Goal: Information Seeking & Learning: Learn about a topic

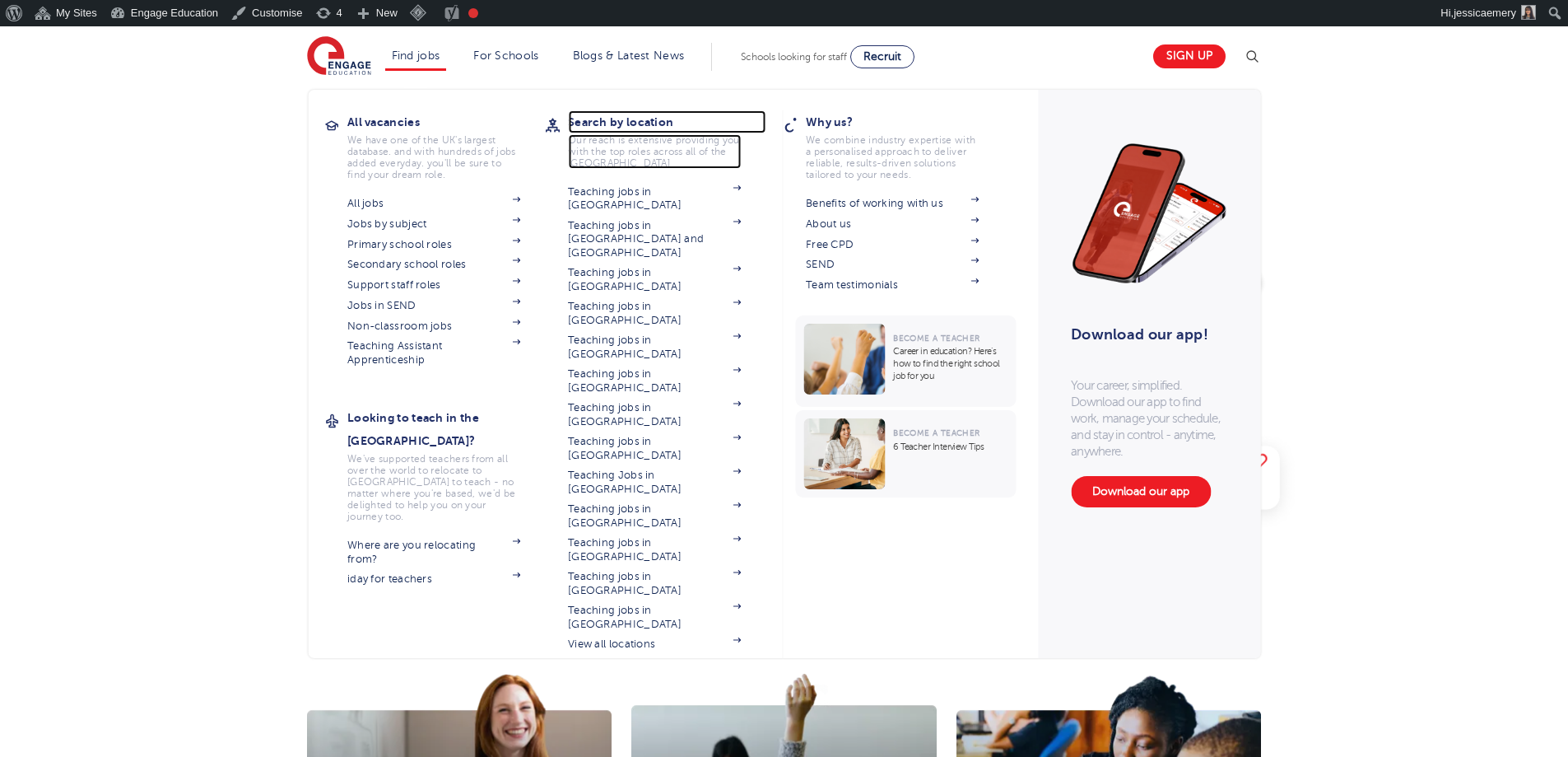
click at [592, 117] on h3 "Search by location" at bounding box center [667, 122] width 197 height 23
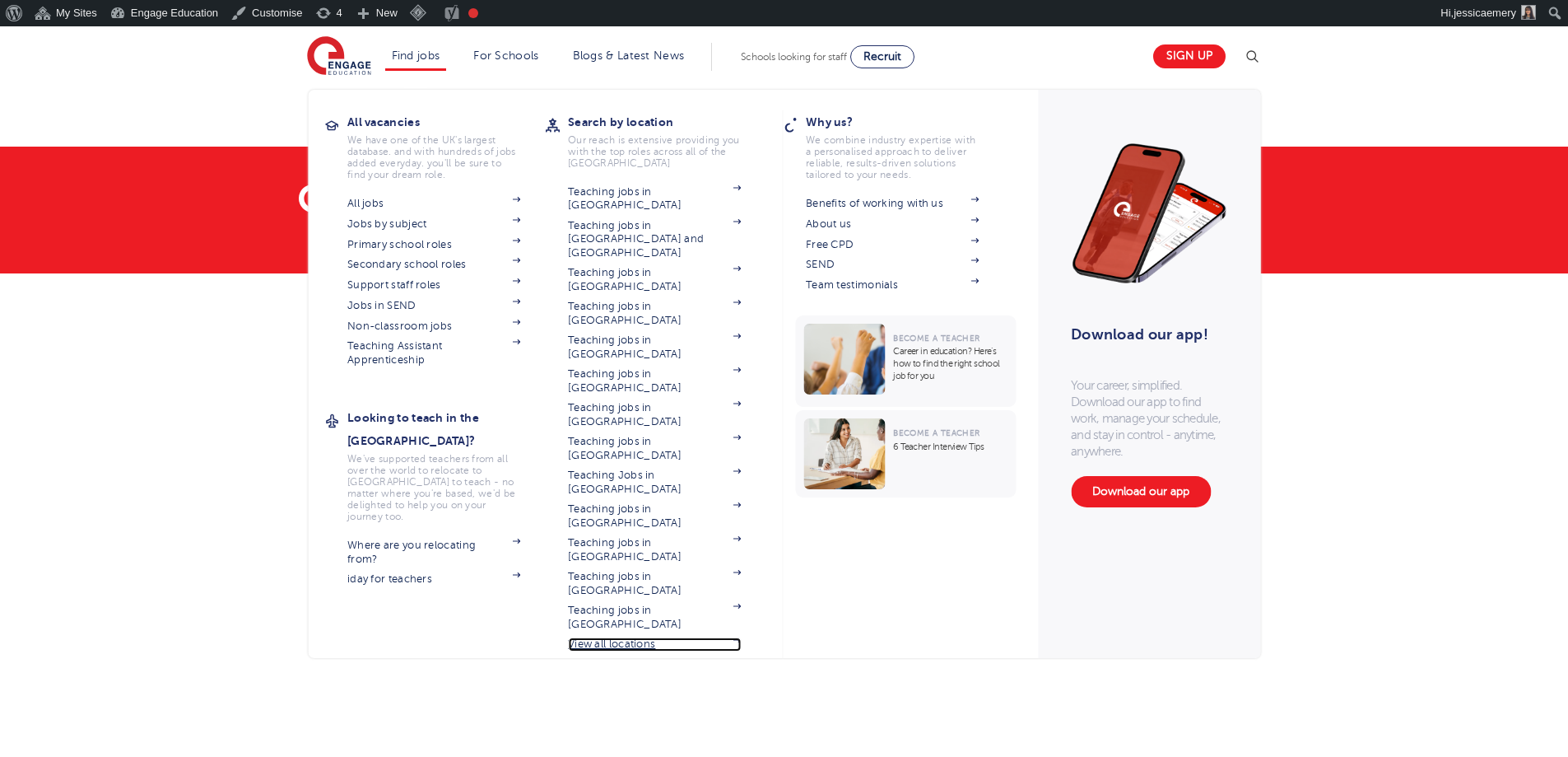
click at [628, 638] on link "View all locations" at bounding box center [654, 644] width 173 height 13
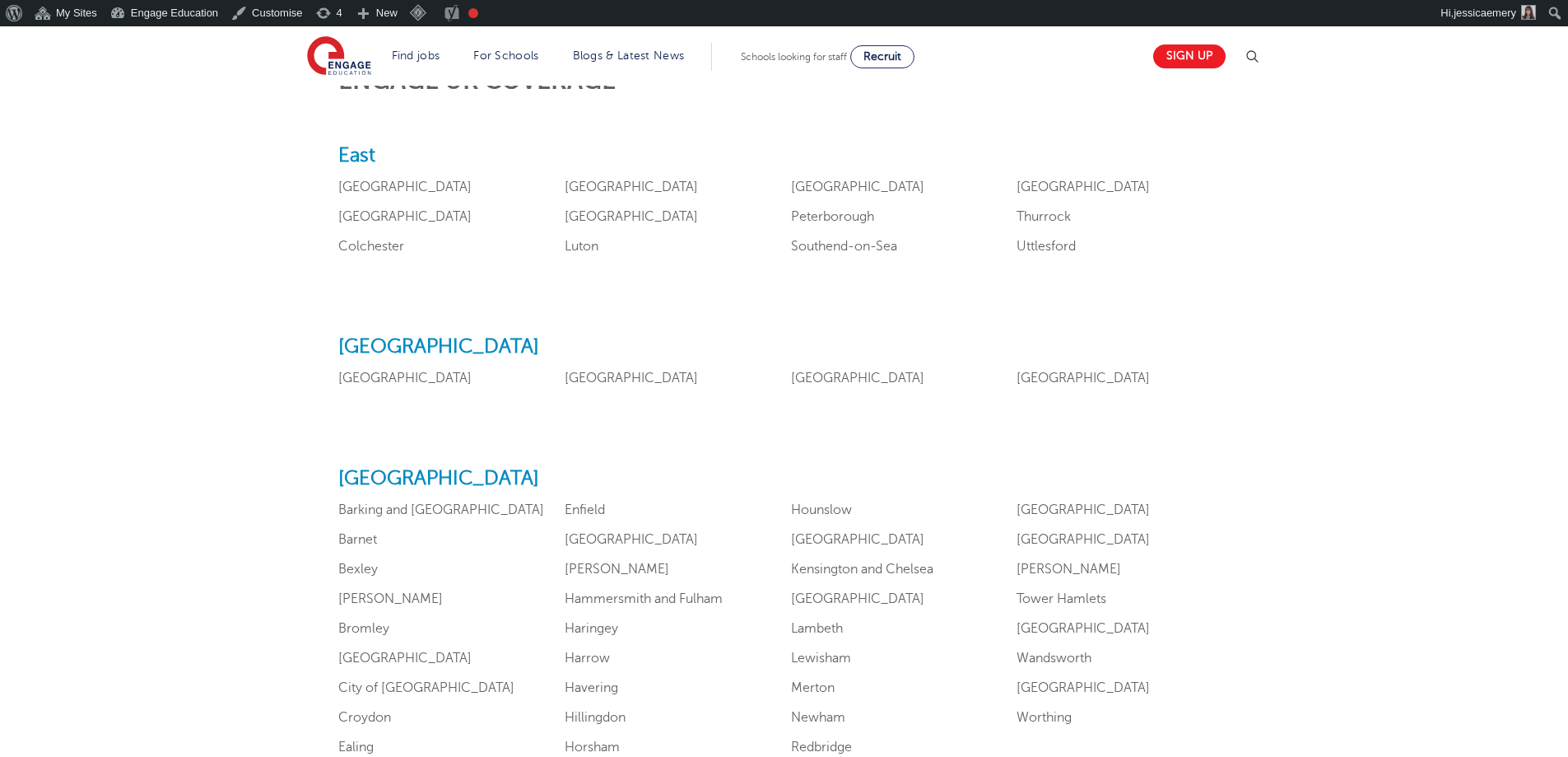
scroll to position [906, 0]
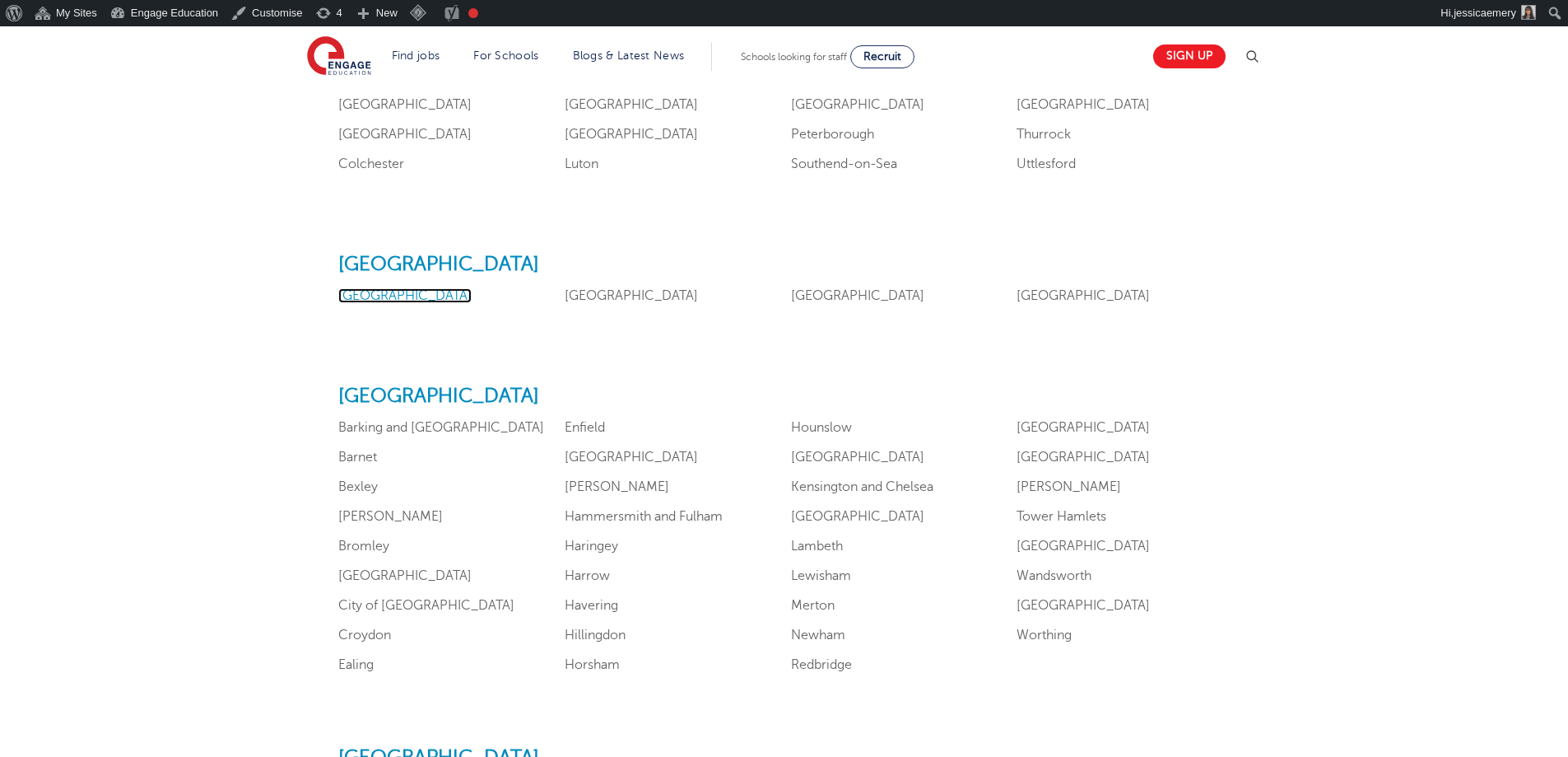
click at [388, 297] on link "Leicestershire" at bounding box center [405, 295] width 133 height 15
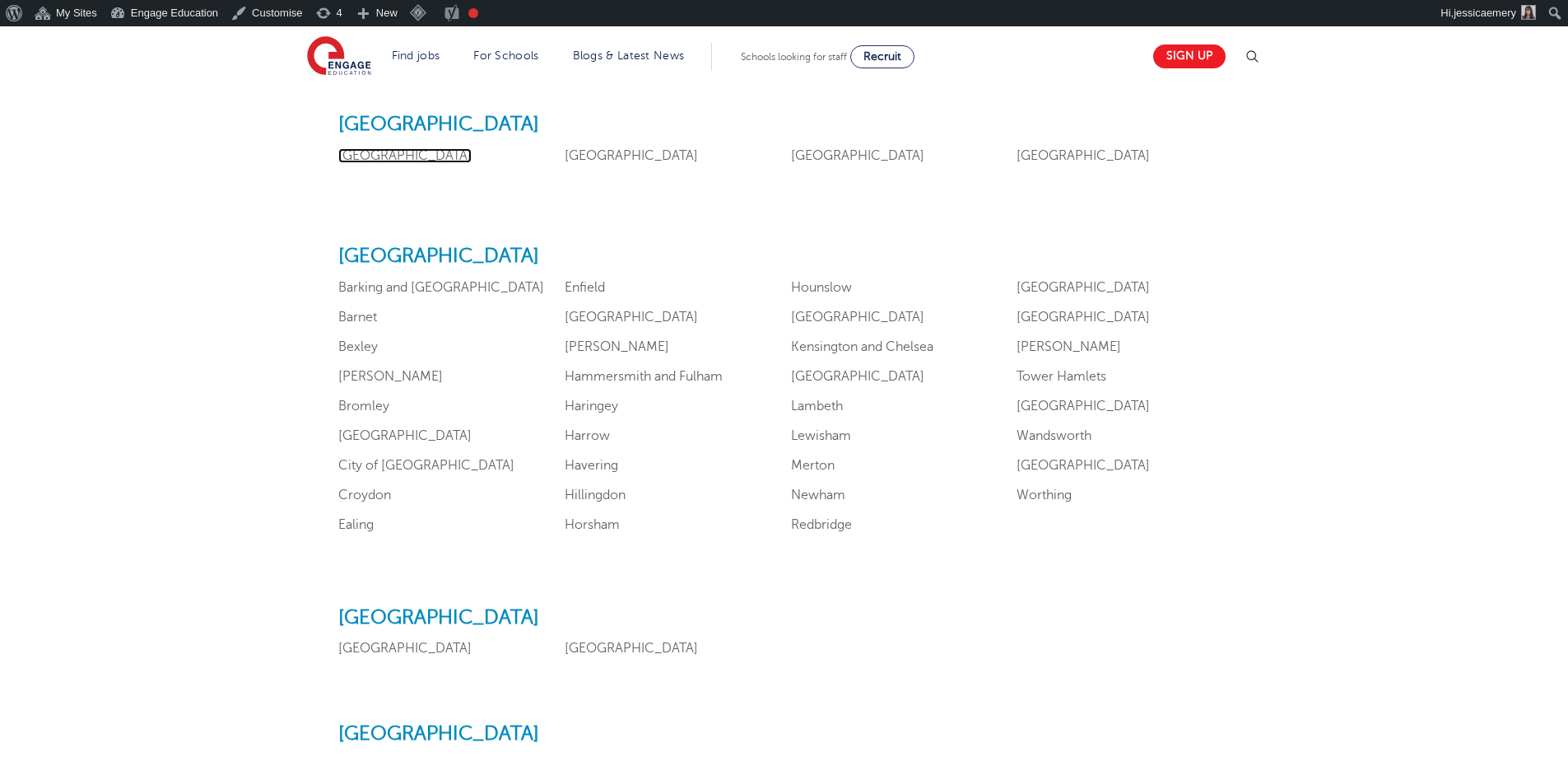
scroll to position [1071, 0]
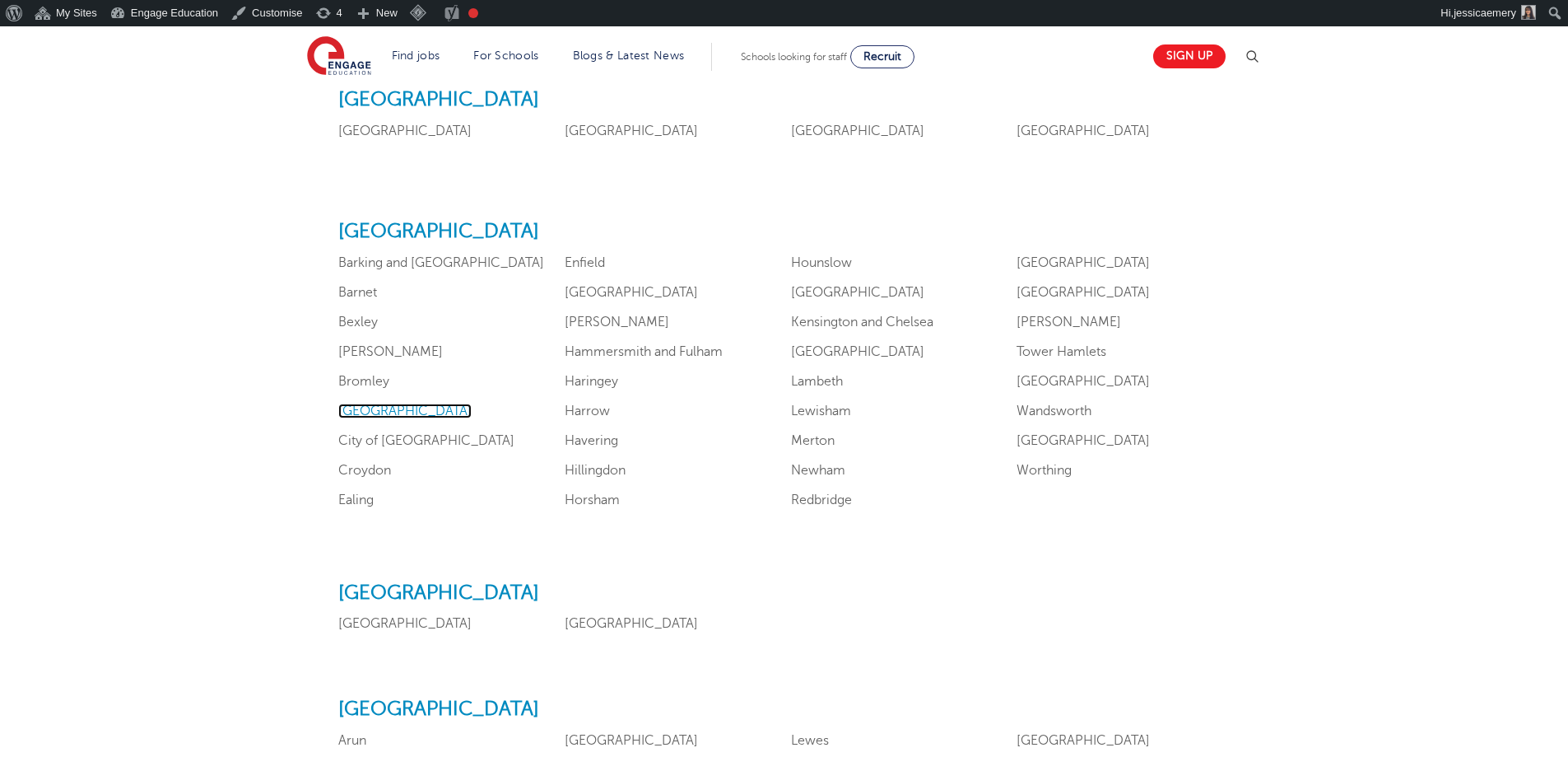
click at [341, 407] on link "Camden" at bounding box center [405, 411] width 133 height 15
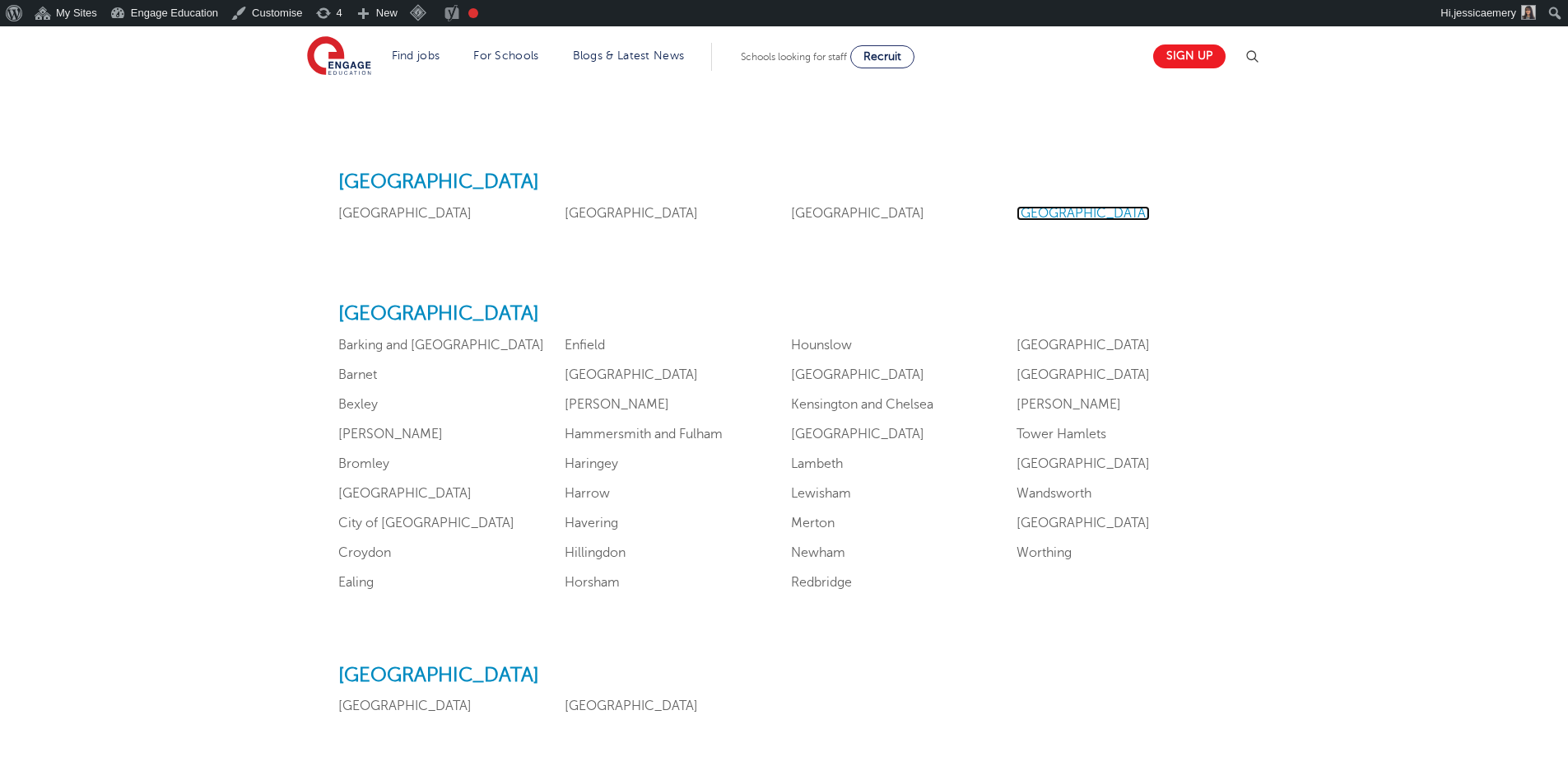
click at [1055, 210] on link "Nottinghamshire" at bounding box center [1083, 212] width 133 height 15
click at [613, 209] on link "Lincolnshire" at bounding box center [632, 212] width 133 height 15
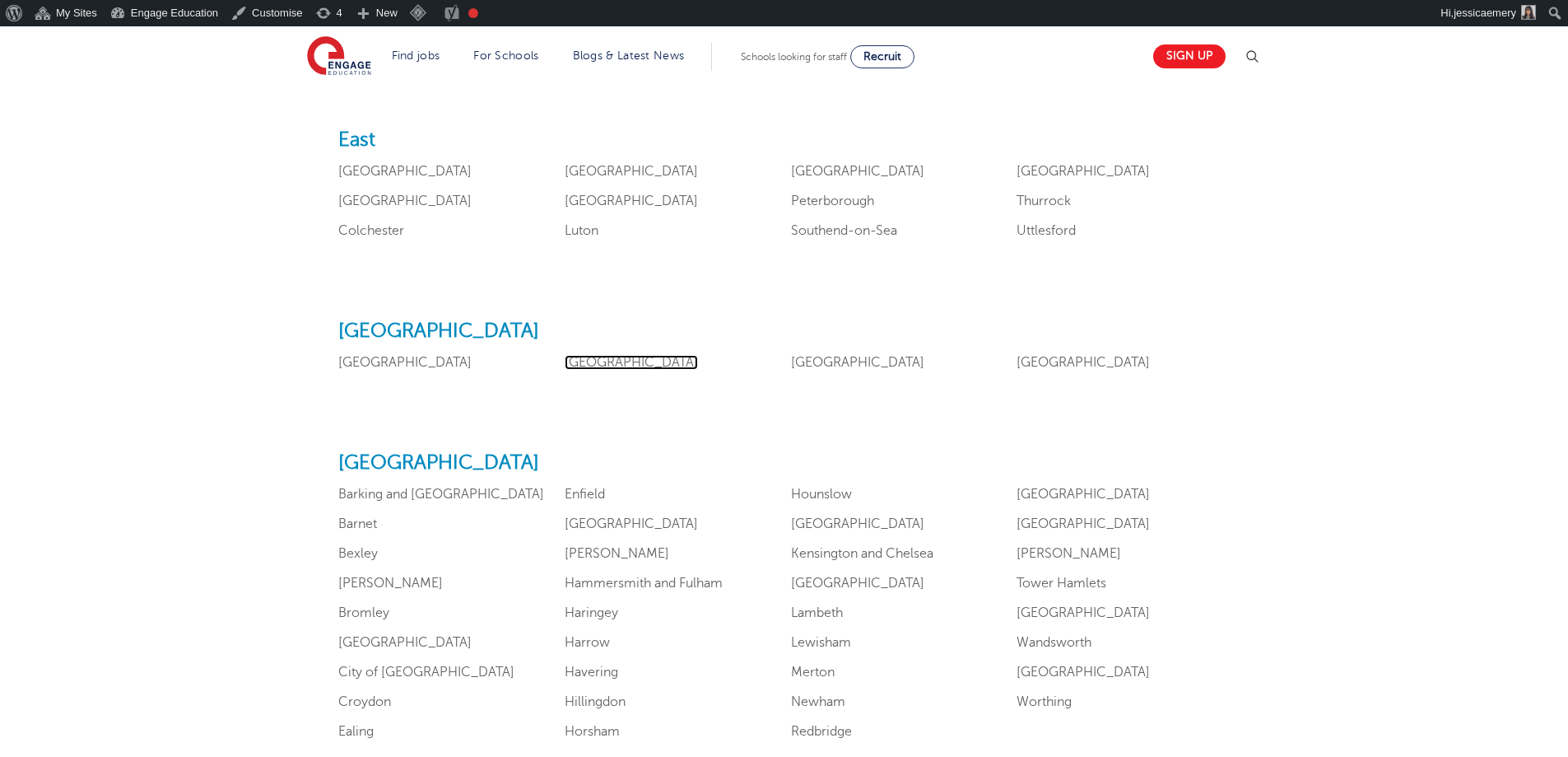
scroll to position [659, 0]
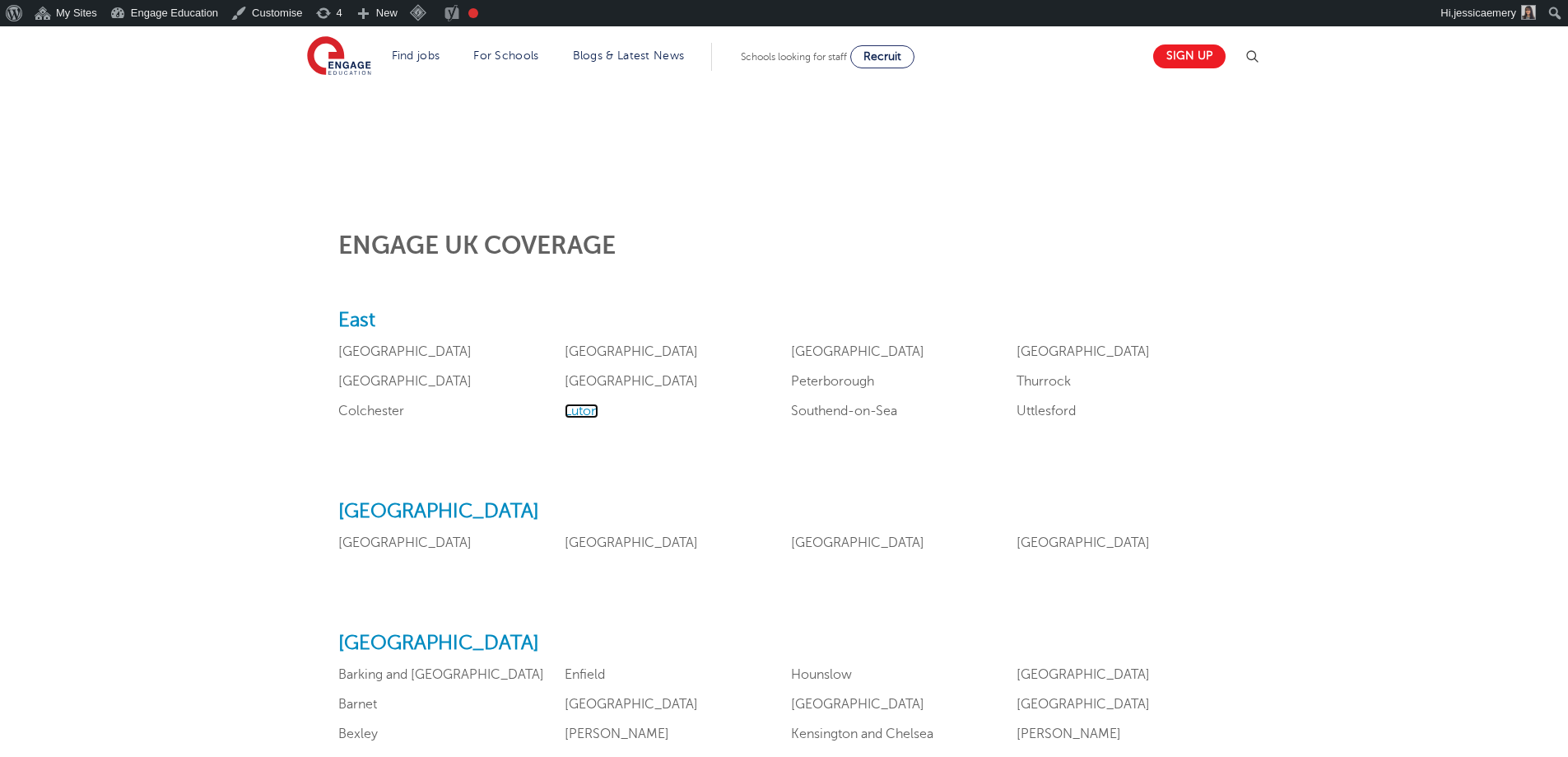
click at [591, 410] on link "Luton" at bounding box center [582, 411] width 34 height 15
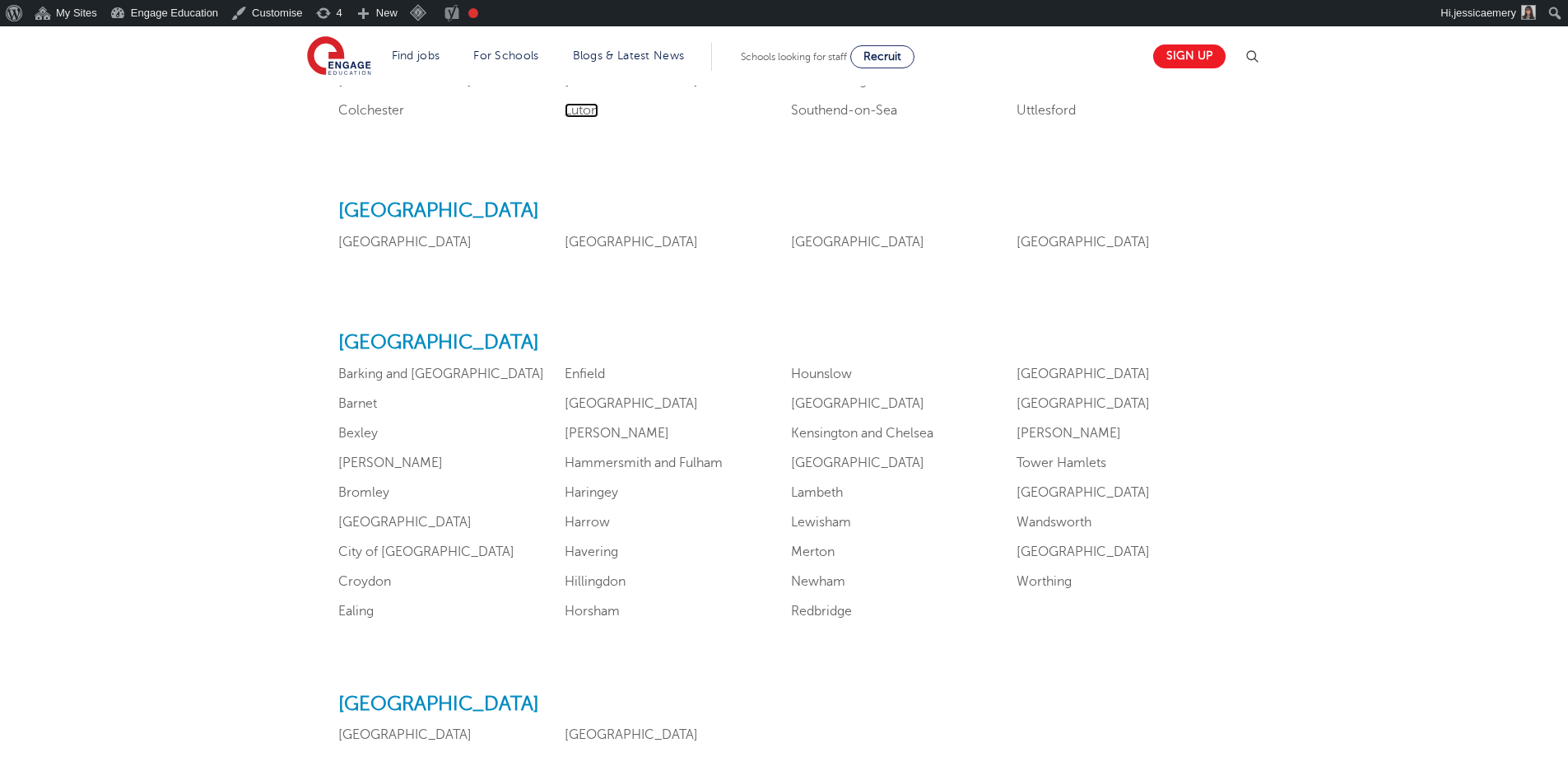
scroll to position [988, 0]
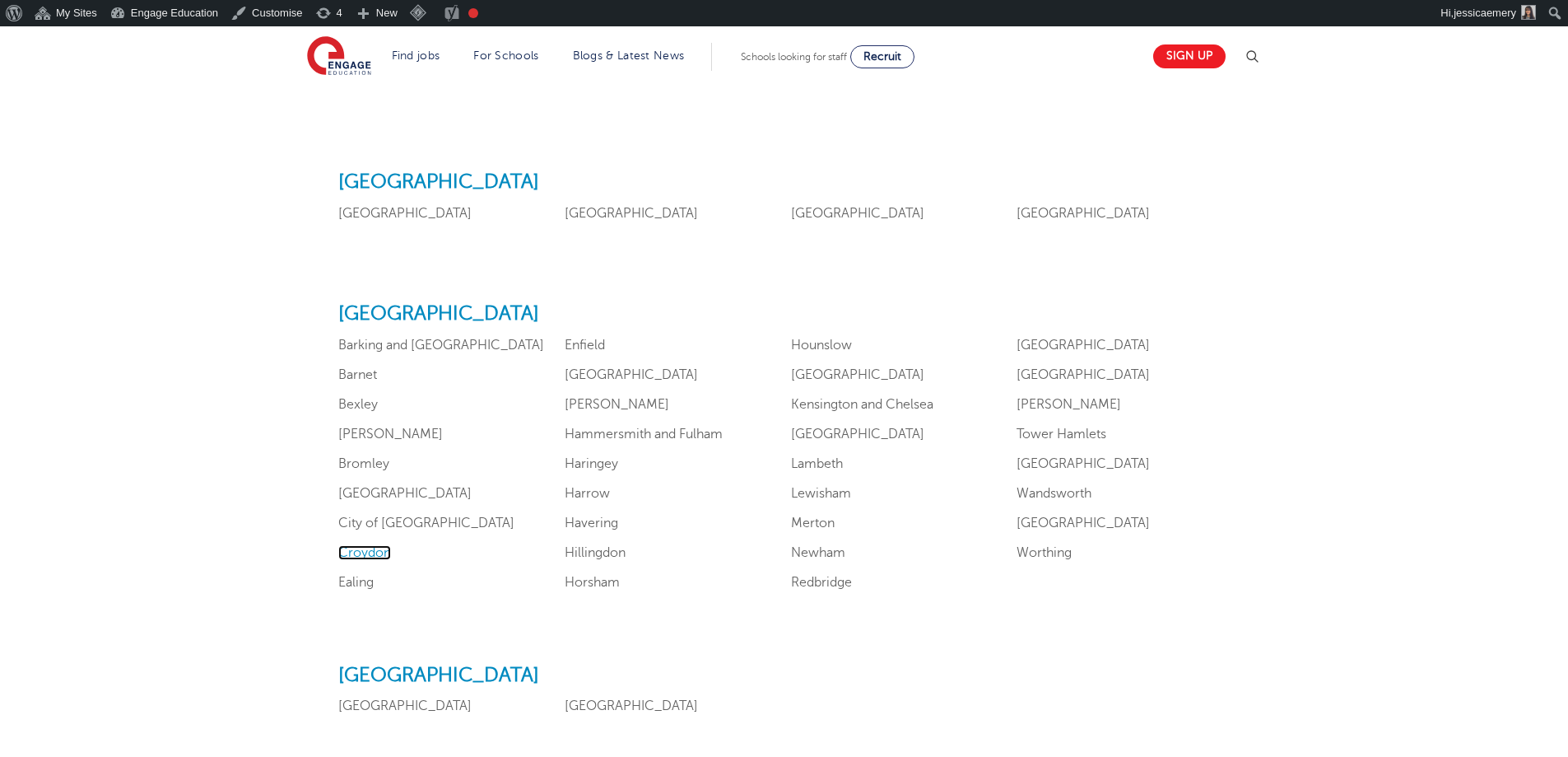
click at [377, 555] on link "Croydon" at bounding box center [365, 552] width 53 height 15
click at [356, 427] on link "Brent" at bounding box center [390, 433] width 105 height 15
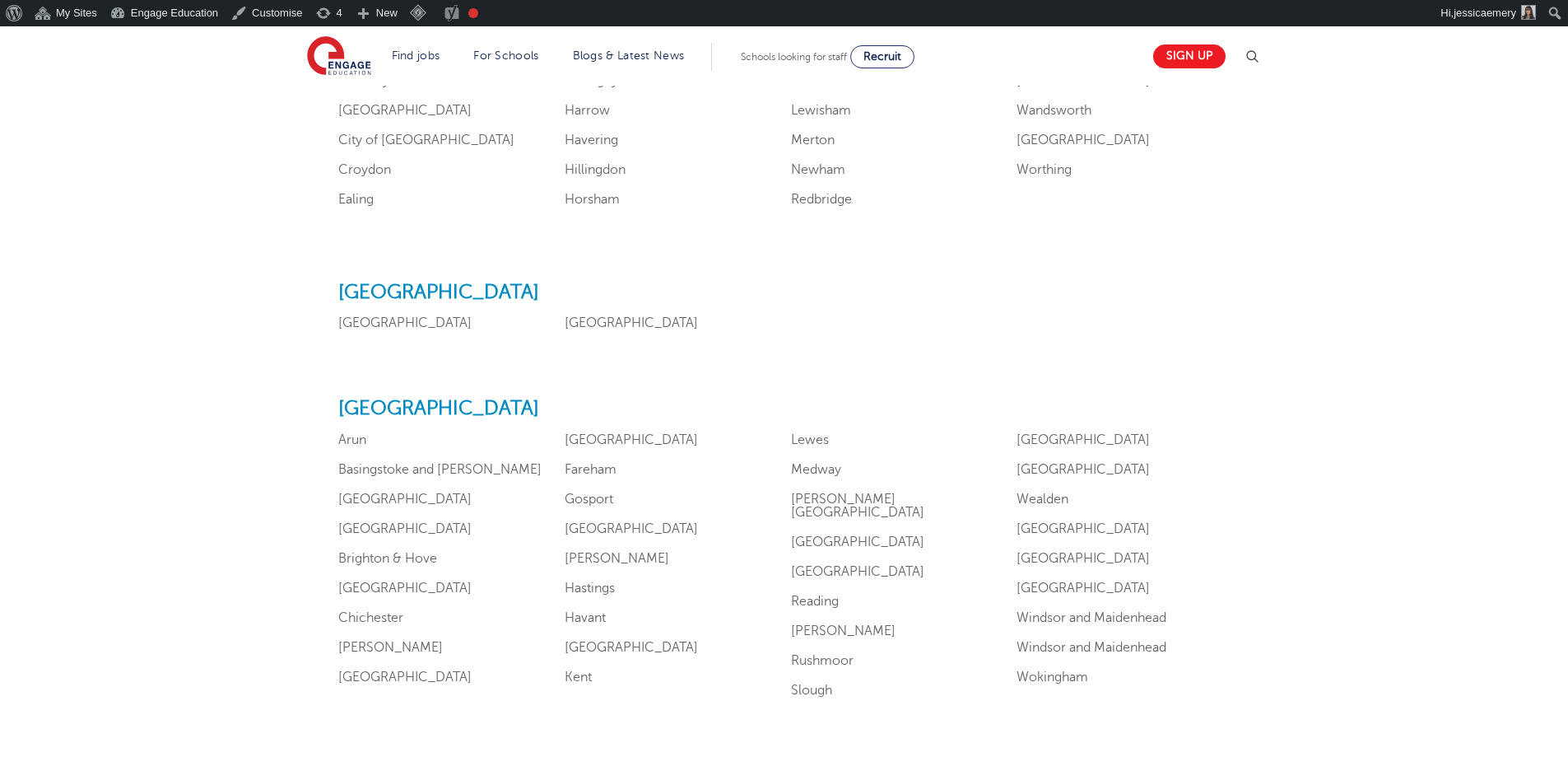
scroll to position [1400, 0]
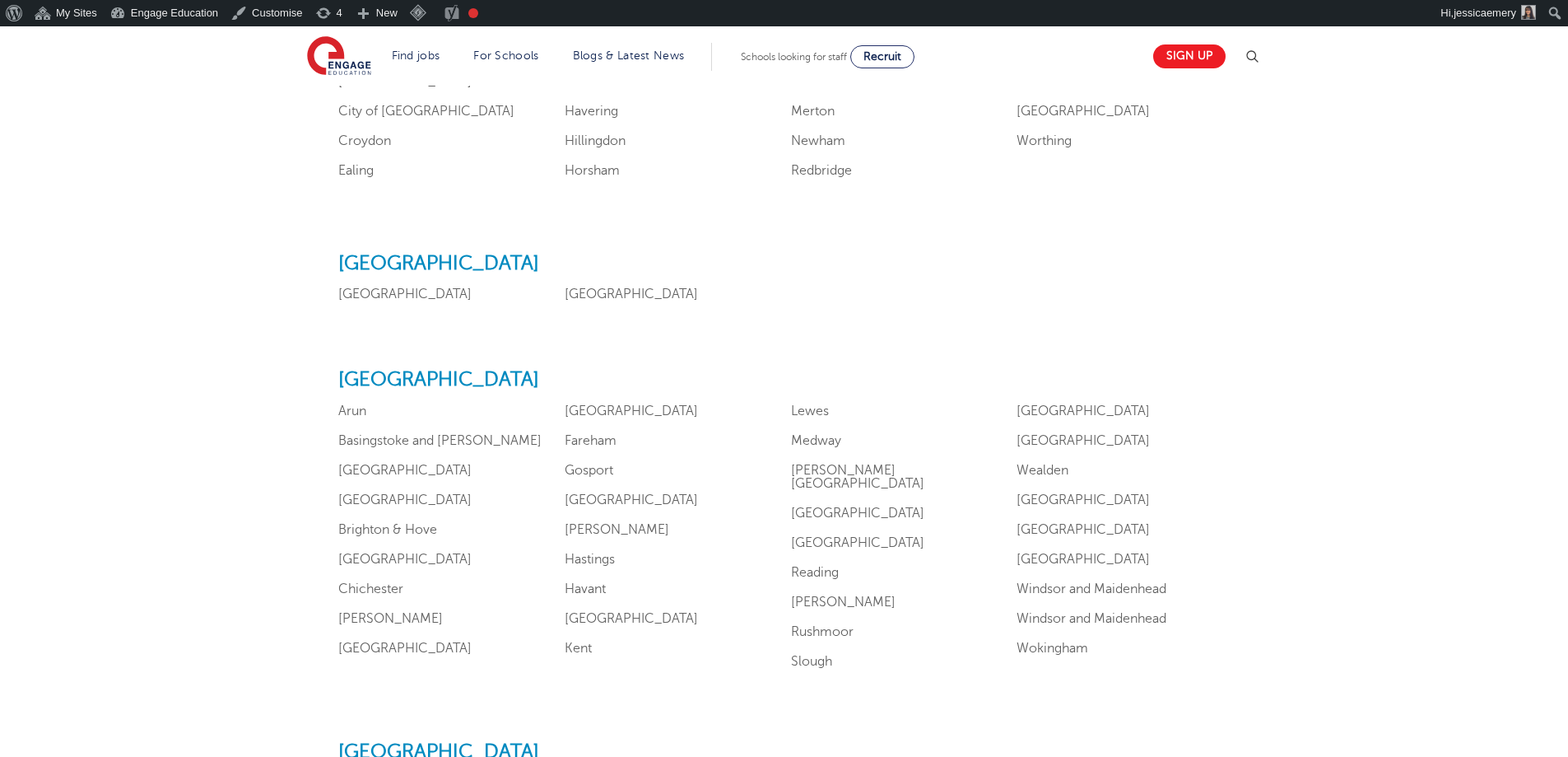
click at [586, 286] on div "North West Liverpool Manchester" at bounding box center [784, 278] width 892 height 51
click at [586, 292] on link "Manchester" at bounding box center [632, 293] width 133 height 15
click at [355, 296] on link "Liverpool" at bounding box center [405, 293] width 133 height 15
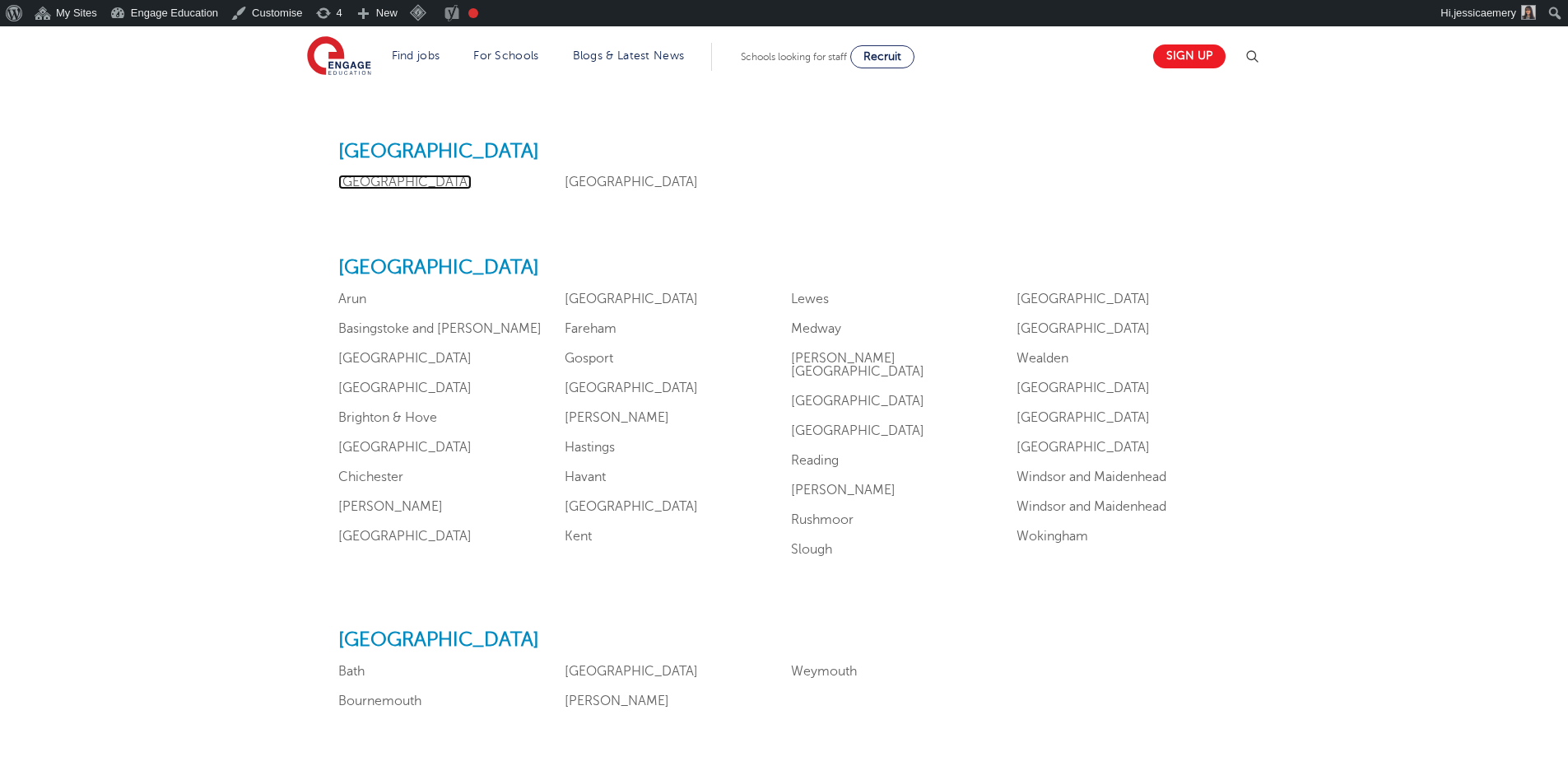
scroll to position [1483, 0]
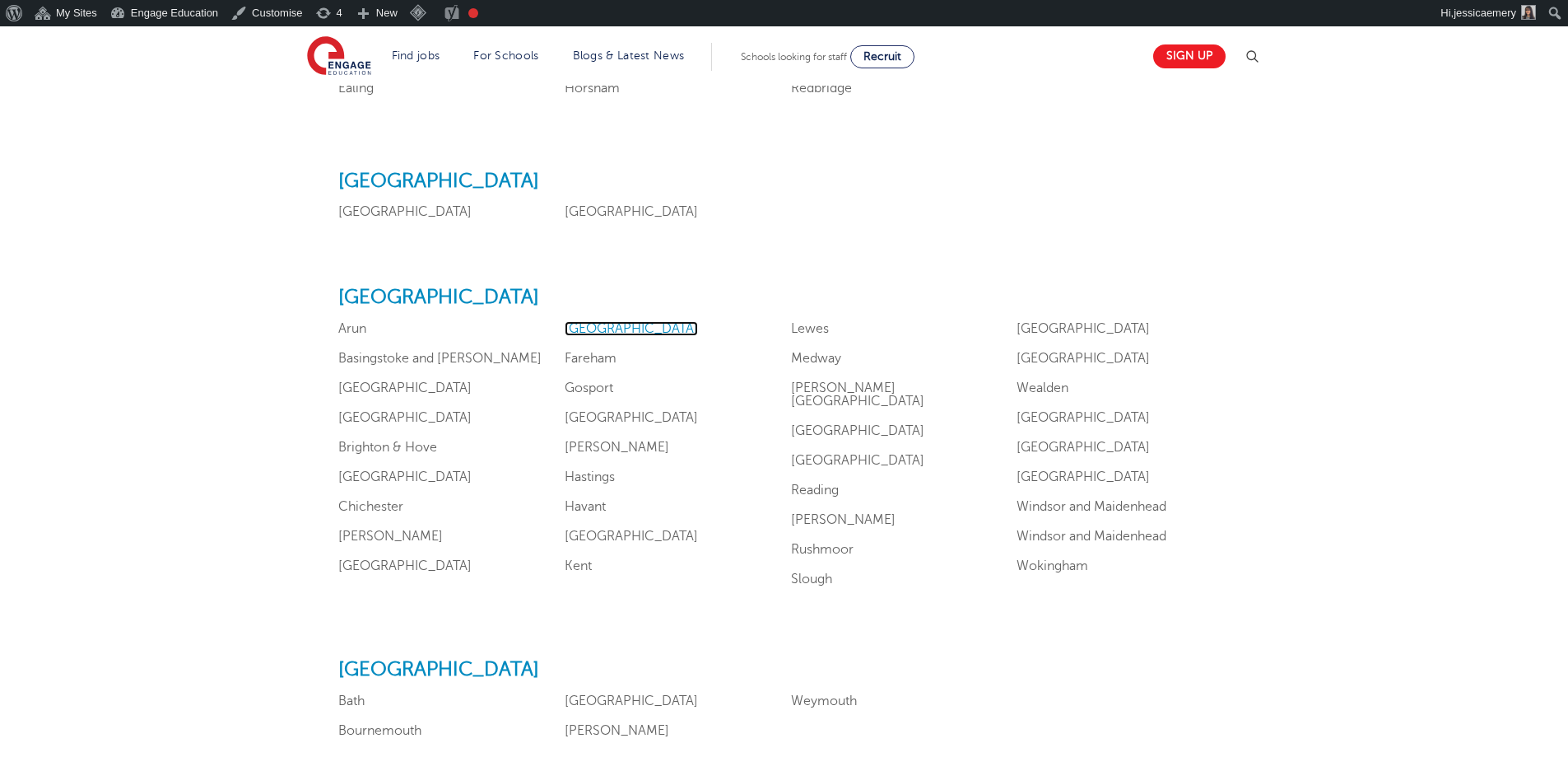
click at [618, 331] on link "Eastbourne" at bounding box center [632, 328] width 133 height 15
click at [857, 382] on link "Milton Keynes" at bounding box center [857, 394] width 133 height 28
click at [839, 423] on link "Oxfordshire" at bounding box center [857, 430] width 133 height 15
click at [1033, 355] on link "Surrey" at bounding box center [1083, 358] width 133 height 15
click at [1050, 331] on link "Southampton" at bounding box center [1083, 328] width 133 height 15
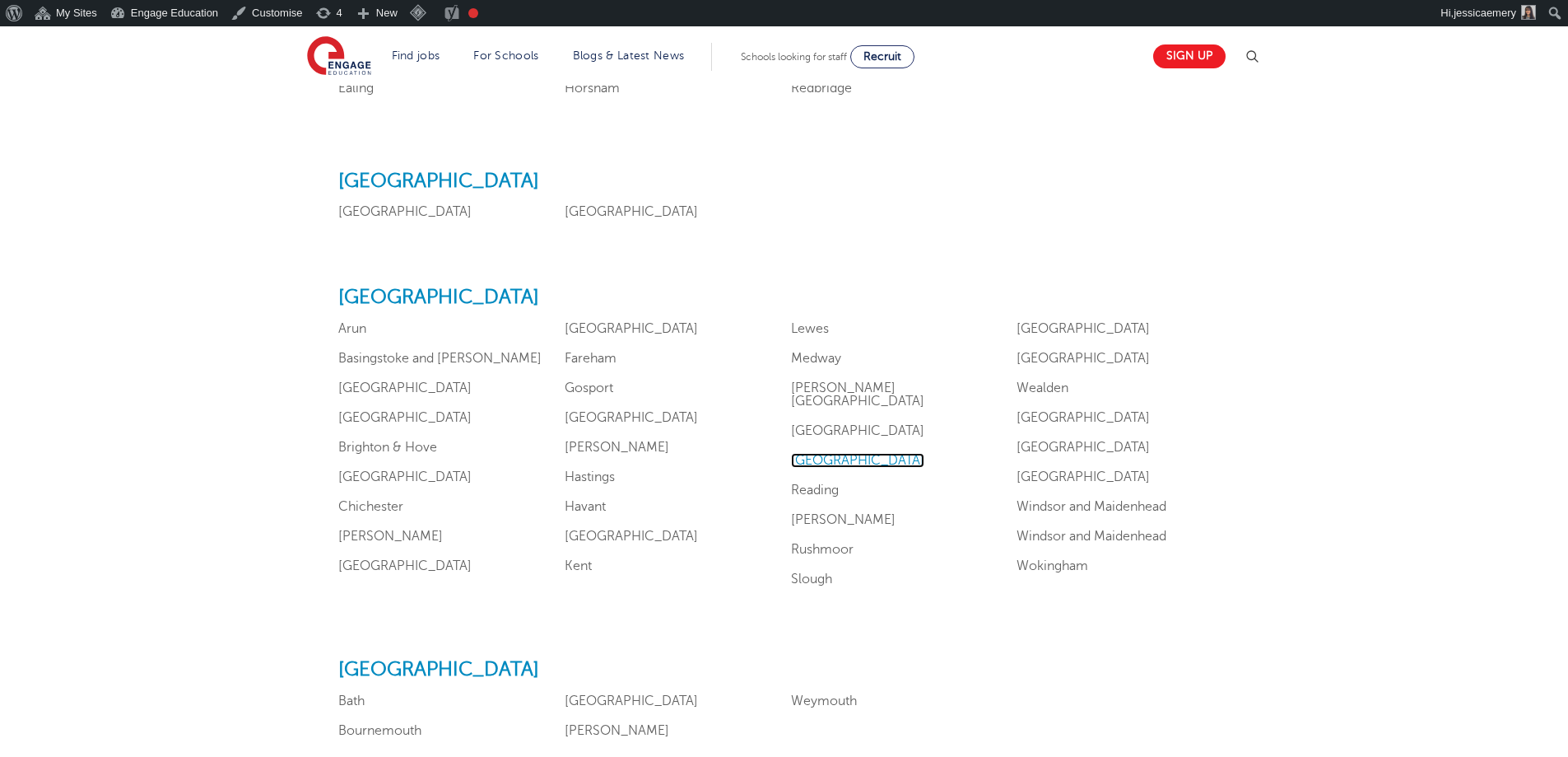
click at [805, 453] on link "Portsmouth" at bounding box center [857, 460] width 133 height 15
click at [375, 538] on link "Crawley" at bounding box center [390, 536] width 105 height 15
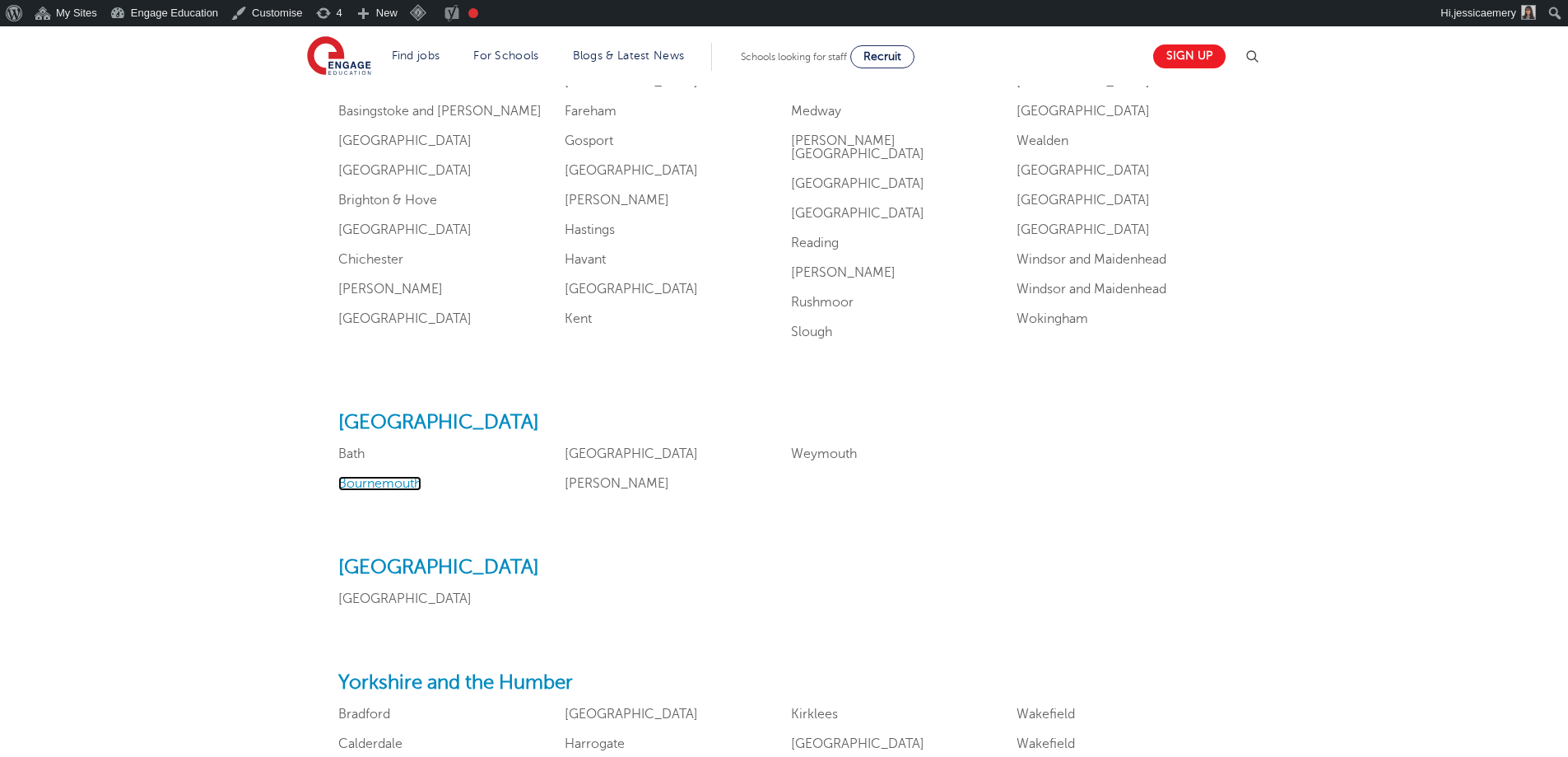
click at [394, 476] on link "Bournemouth" at bounding box center [379, 483] width 83 height 15
click at [363, 595] on link "Coventry" at bounding box center [405, 599] width 133 height 15
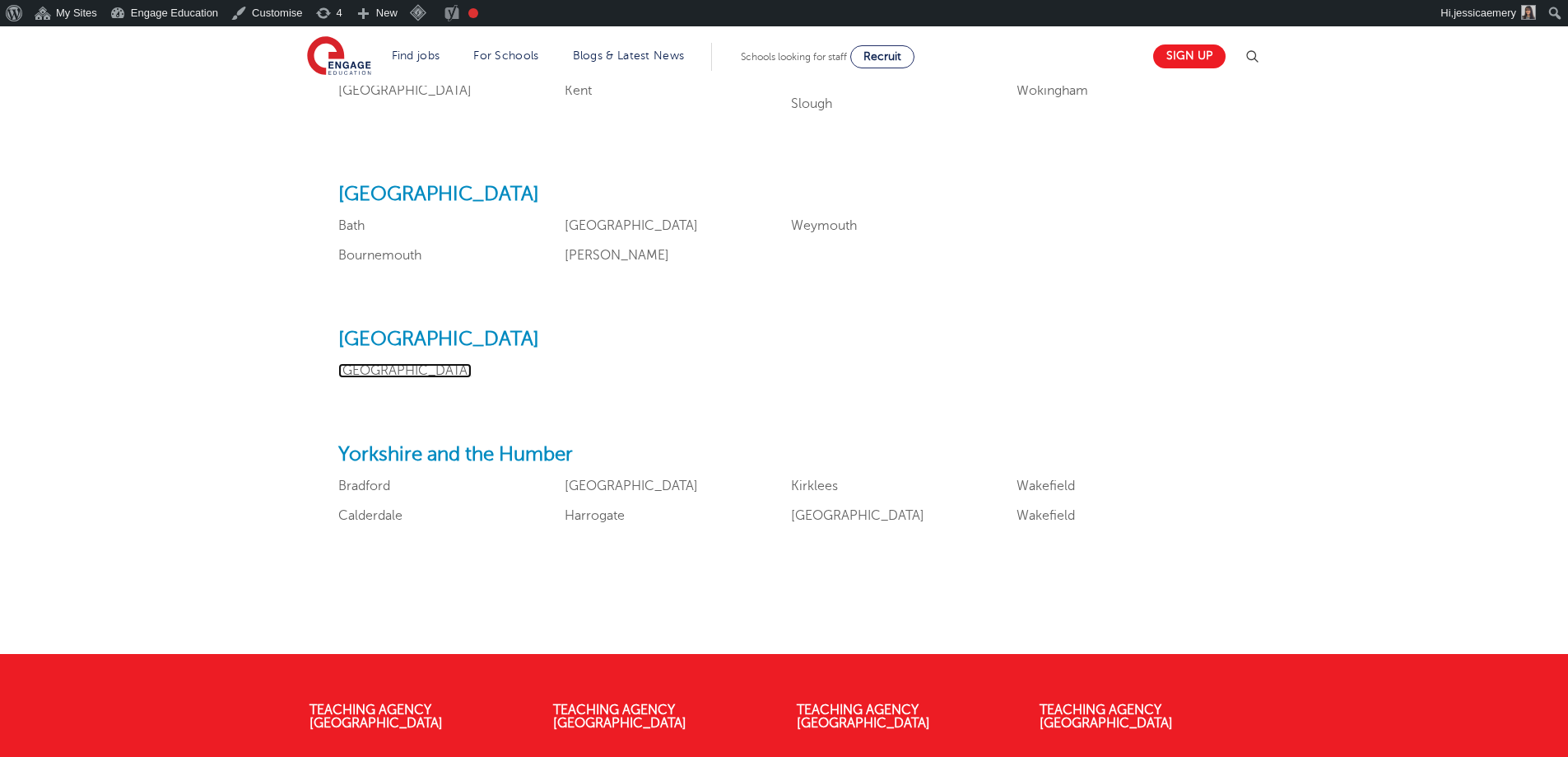
scroll to position [1977, 0]
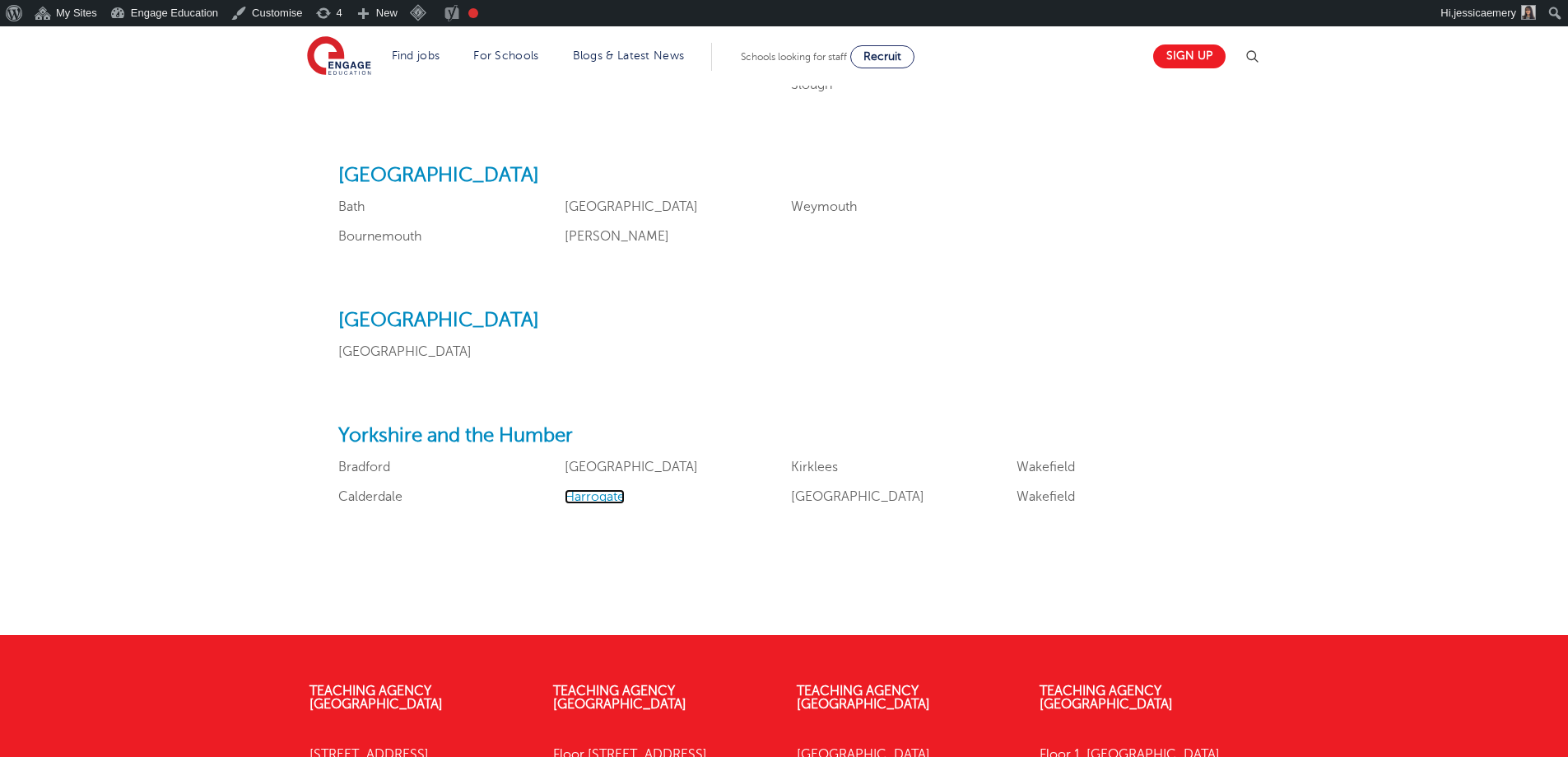
click at [585, 489] on link "Harrogate" at bounding box center [594, 496] width 60 height 15
click at [815, 497] on link "Leeds" at bounding box center [857, 496] width 133 height 15
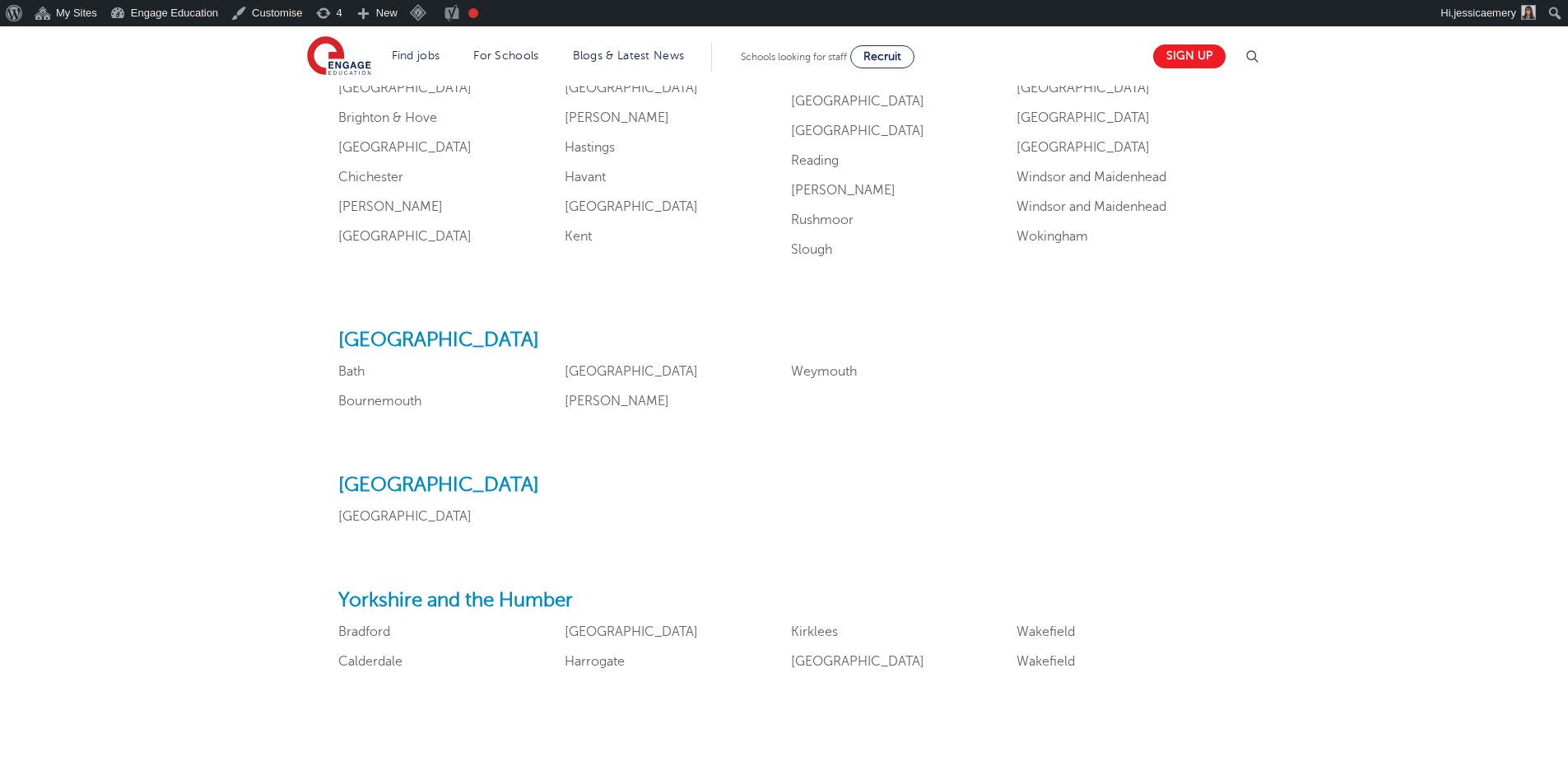
scroll to position [1729, 0]
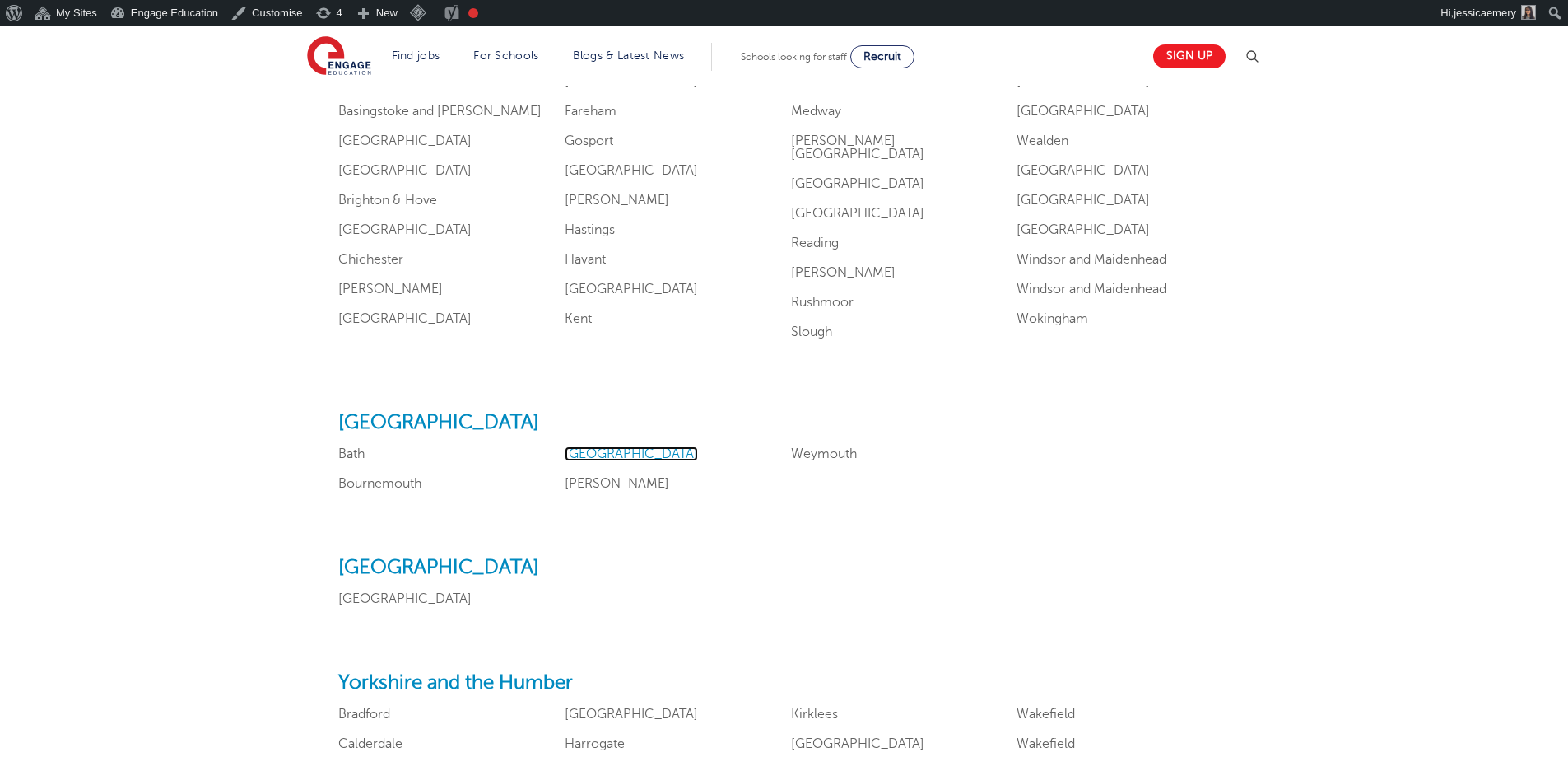
click at [571, 446] on link "Bristol" at bounding box center [632, 453] width 133 height 15
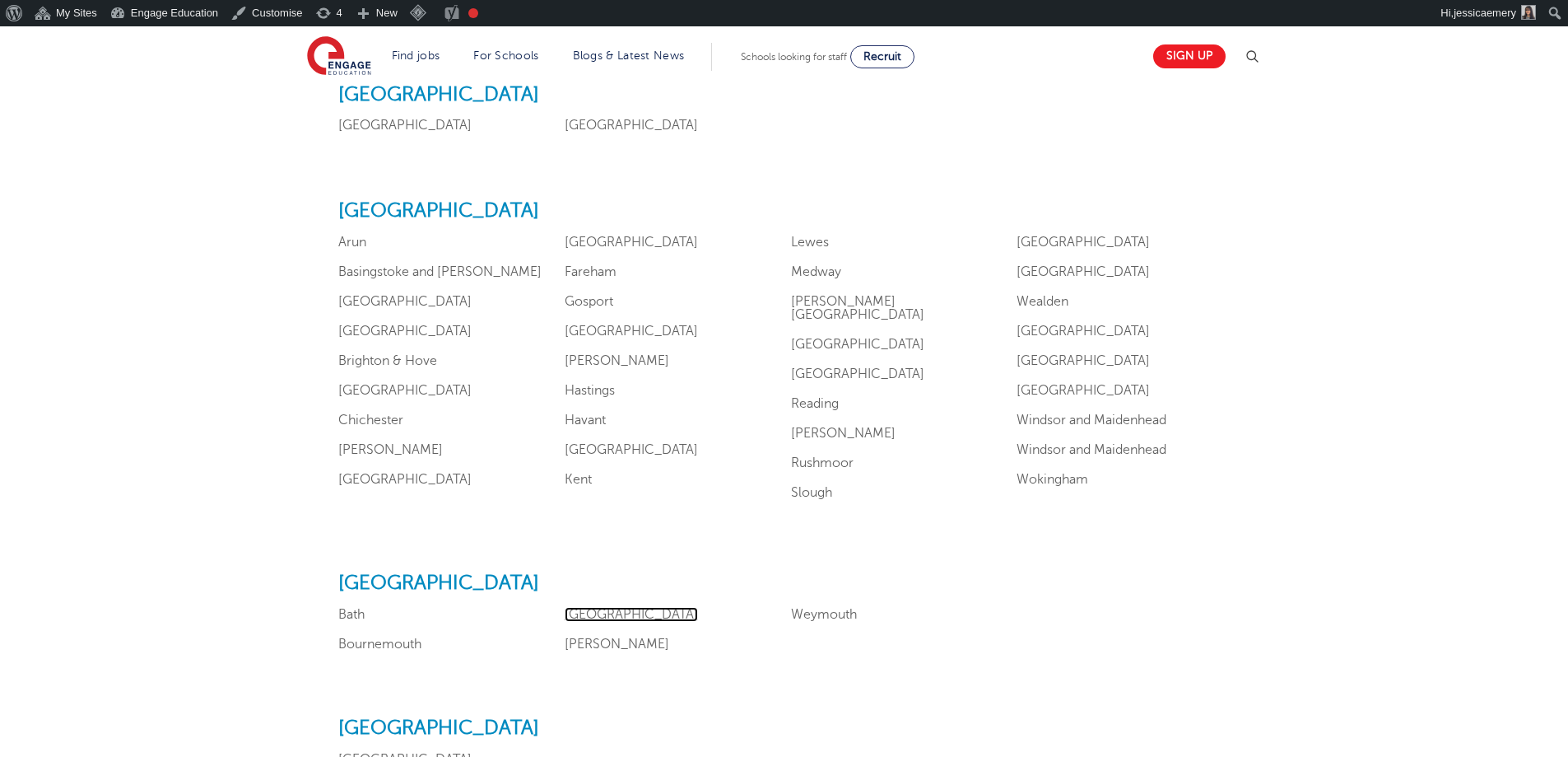
scroll to position [1565, 0]
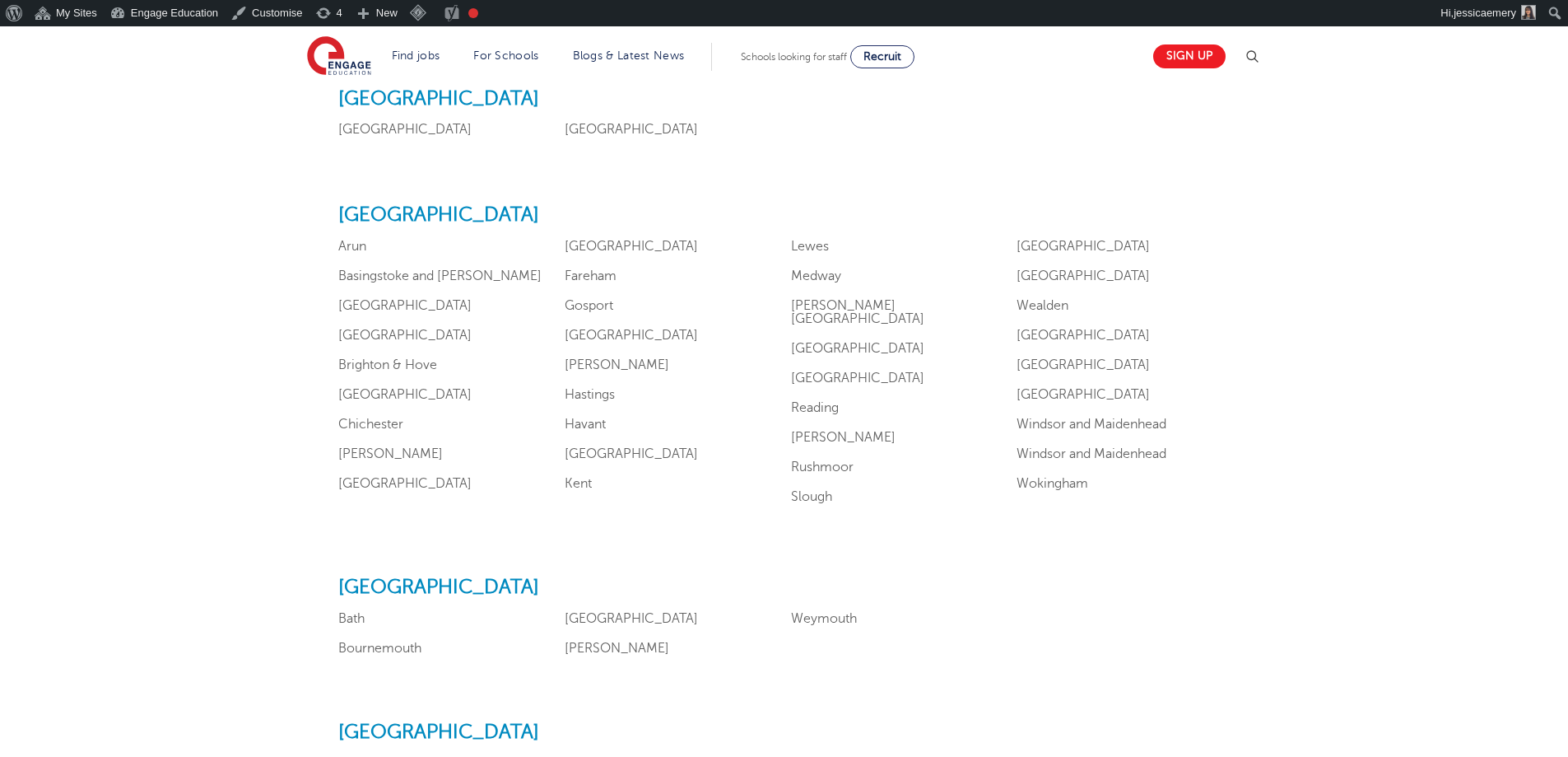
click at [610, 327] on ul "Arun Basingstoke and Deane Berkshire Bracknell Forest Brighton & Hove Buckingha…" at bounding box center [784, 375] width 892 height 270
click at [603, 332] on link "Hampshire" at bounding box center [632, 334] width 133 height 15
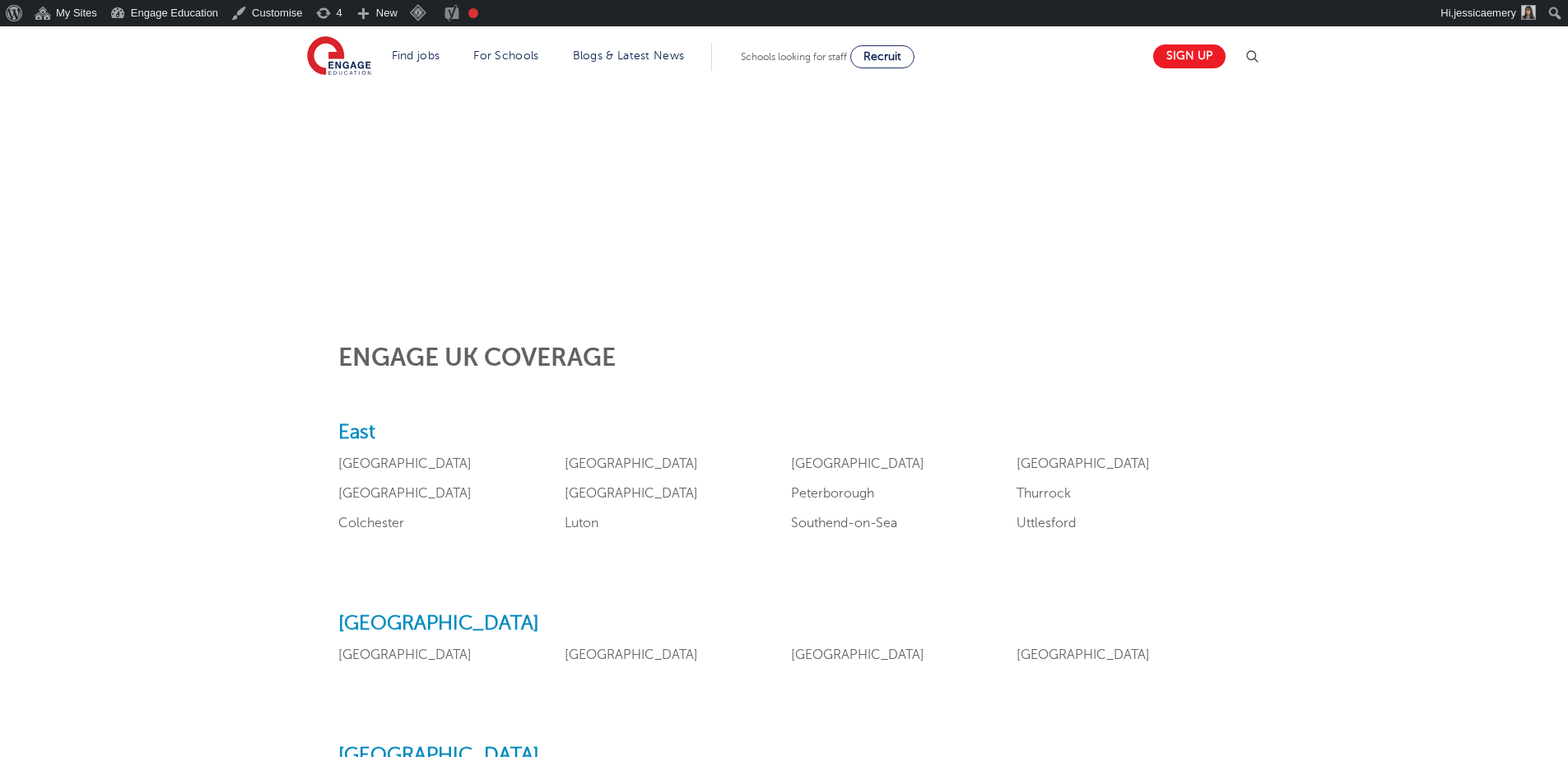
scroll to position [576, 0]
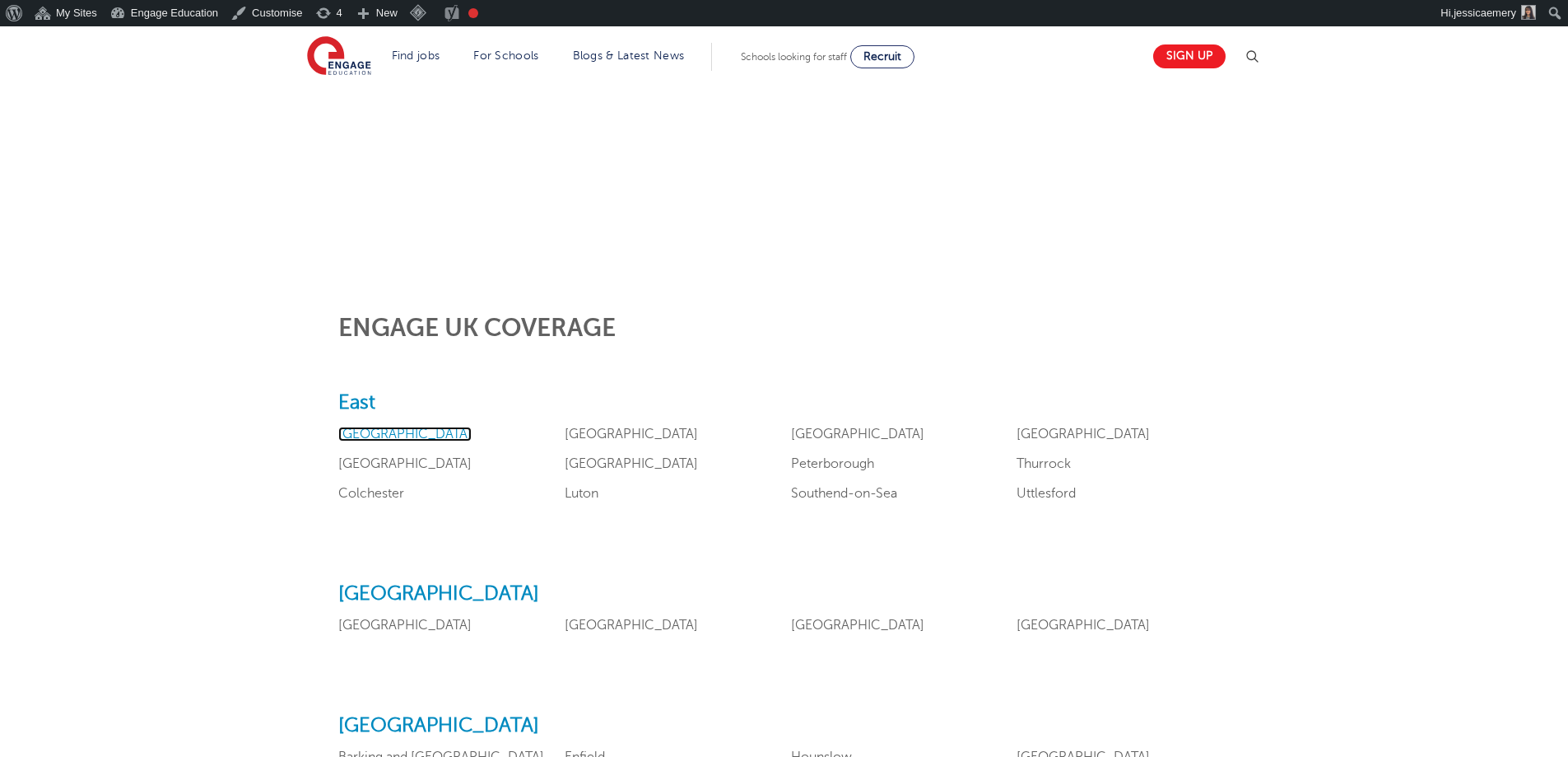
click at [383, 431] on link "Bedfordshire" at bounding box center [405, 433] width 133 height 15
click at [841, 461] on link "Peterborough" at bounding box center [832, 463] width 83 height 15
click at [376, 489] on link "Colchester" at bounding box center [370, 493] width 65 height 15
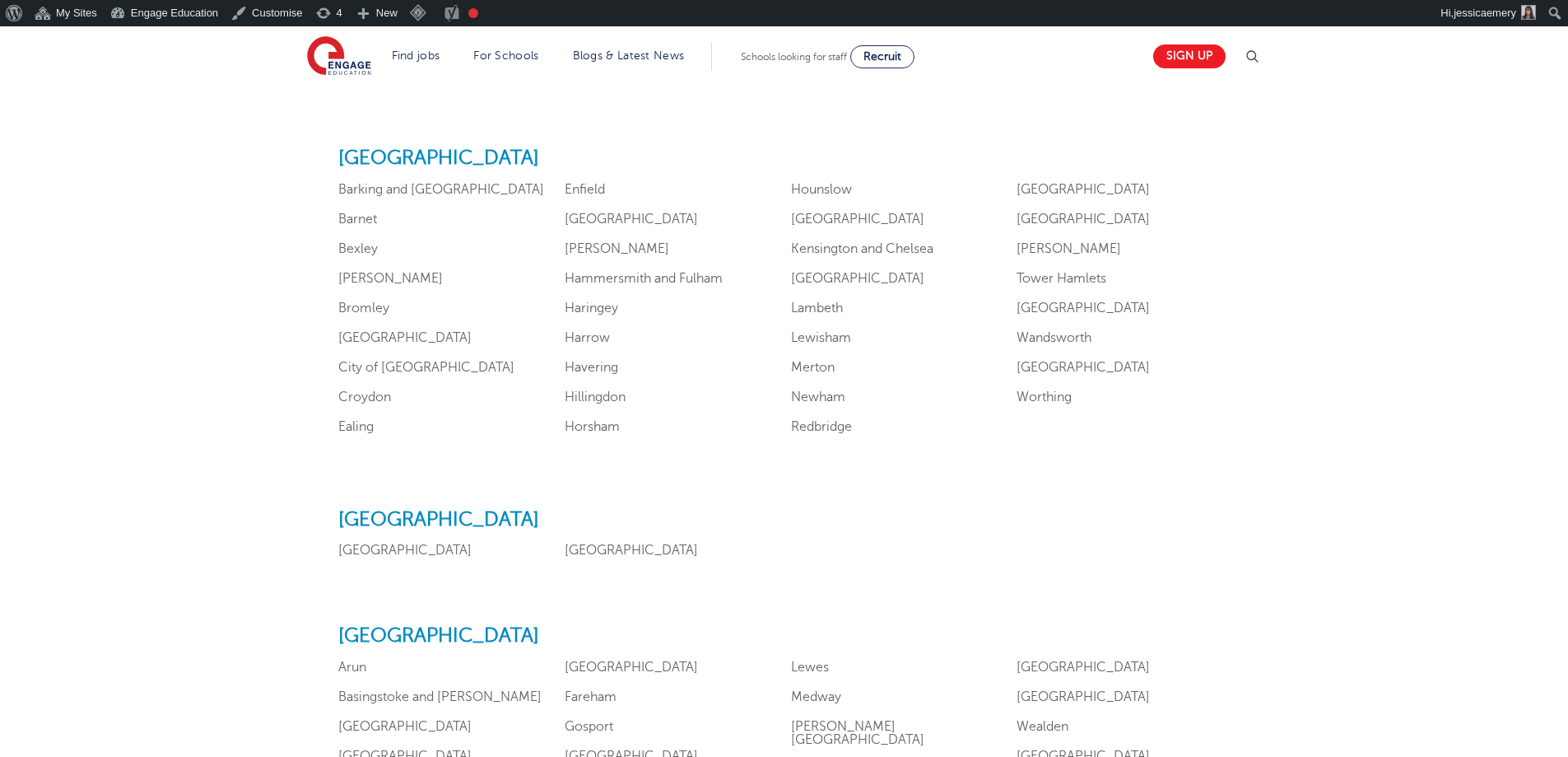
scroll to position [1235, 0]
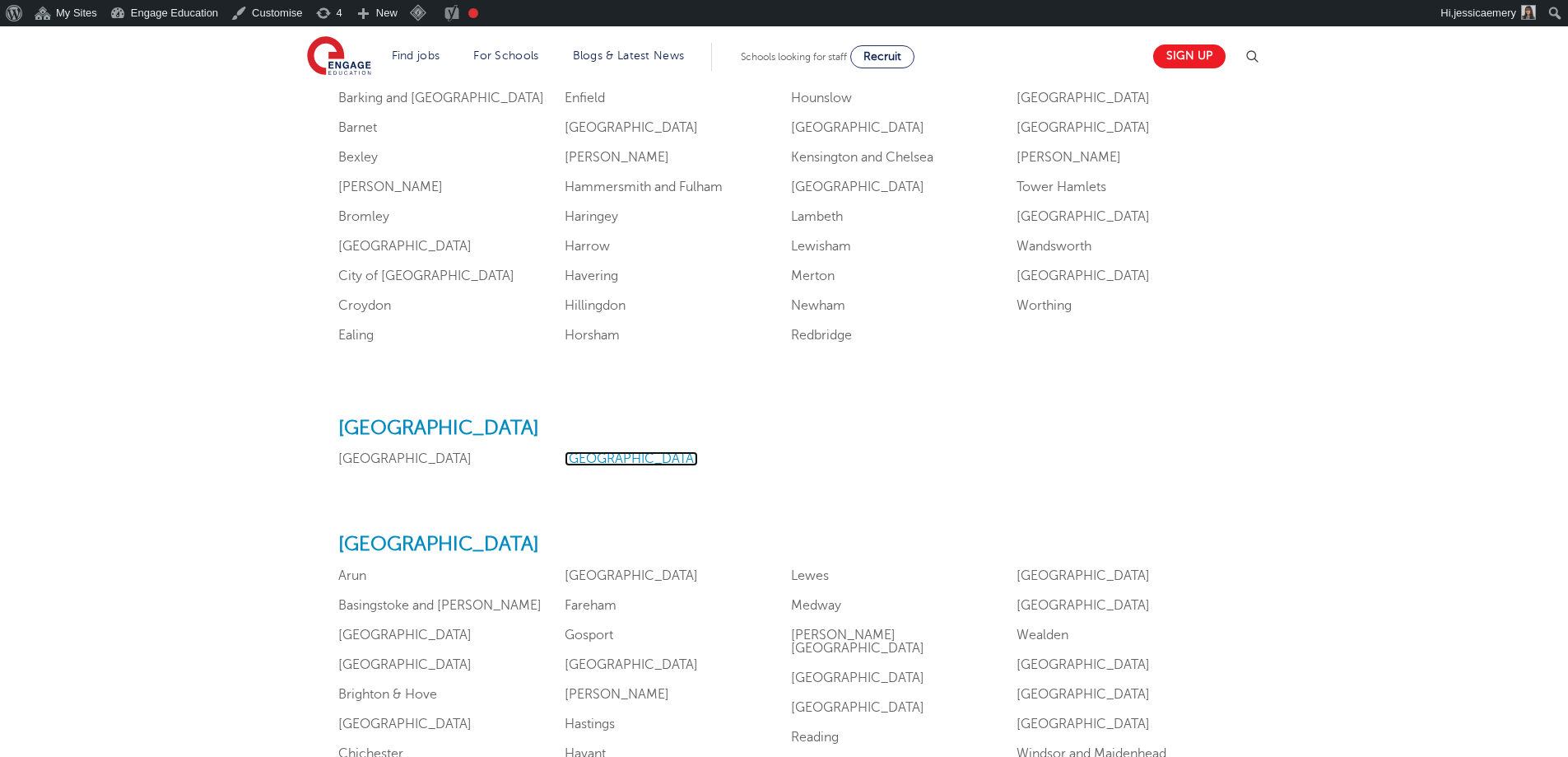
click at [588, 454] on link "Manchester" at bounding box center [632, 458] width 133 height 15
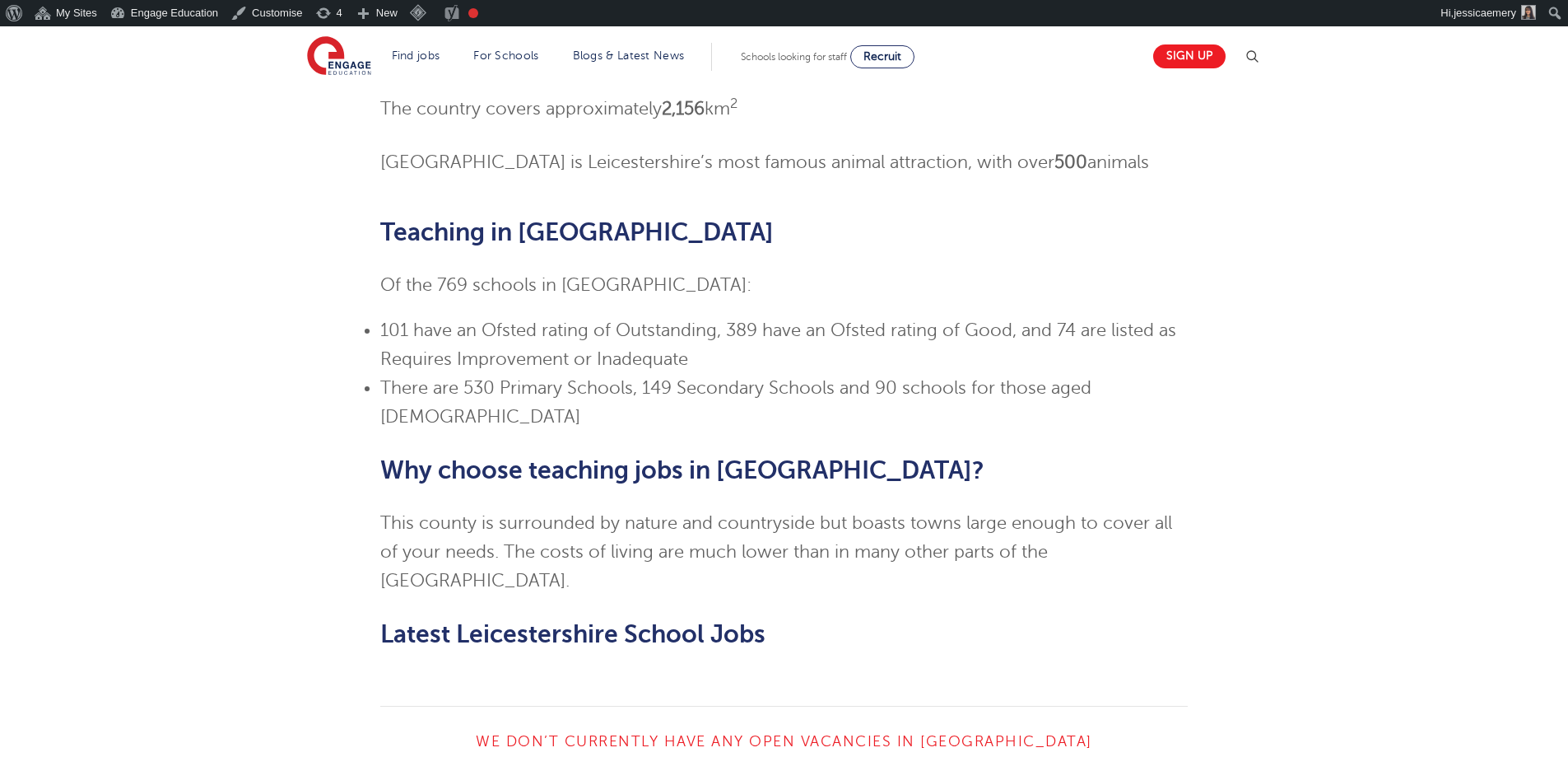
scroll to position [450, 0]
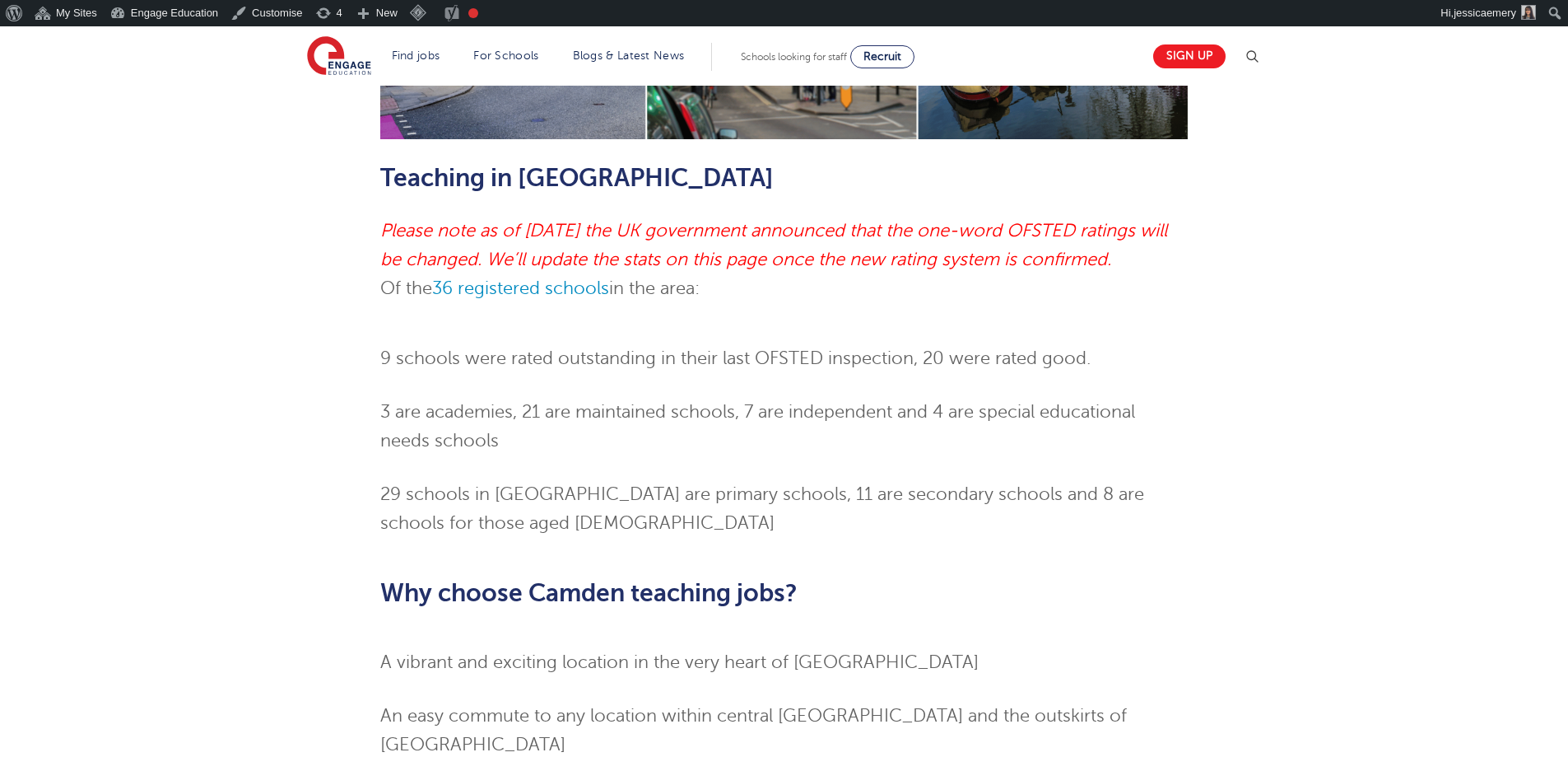
scroll to position [585, 0]
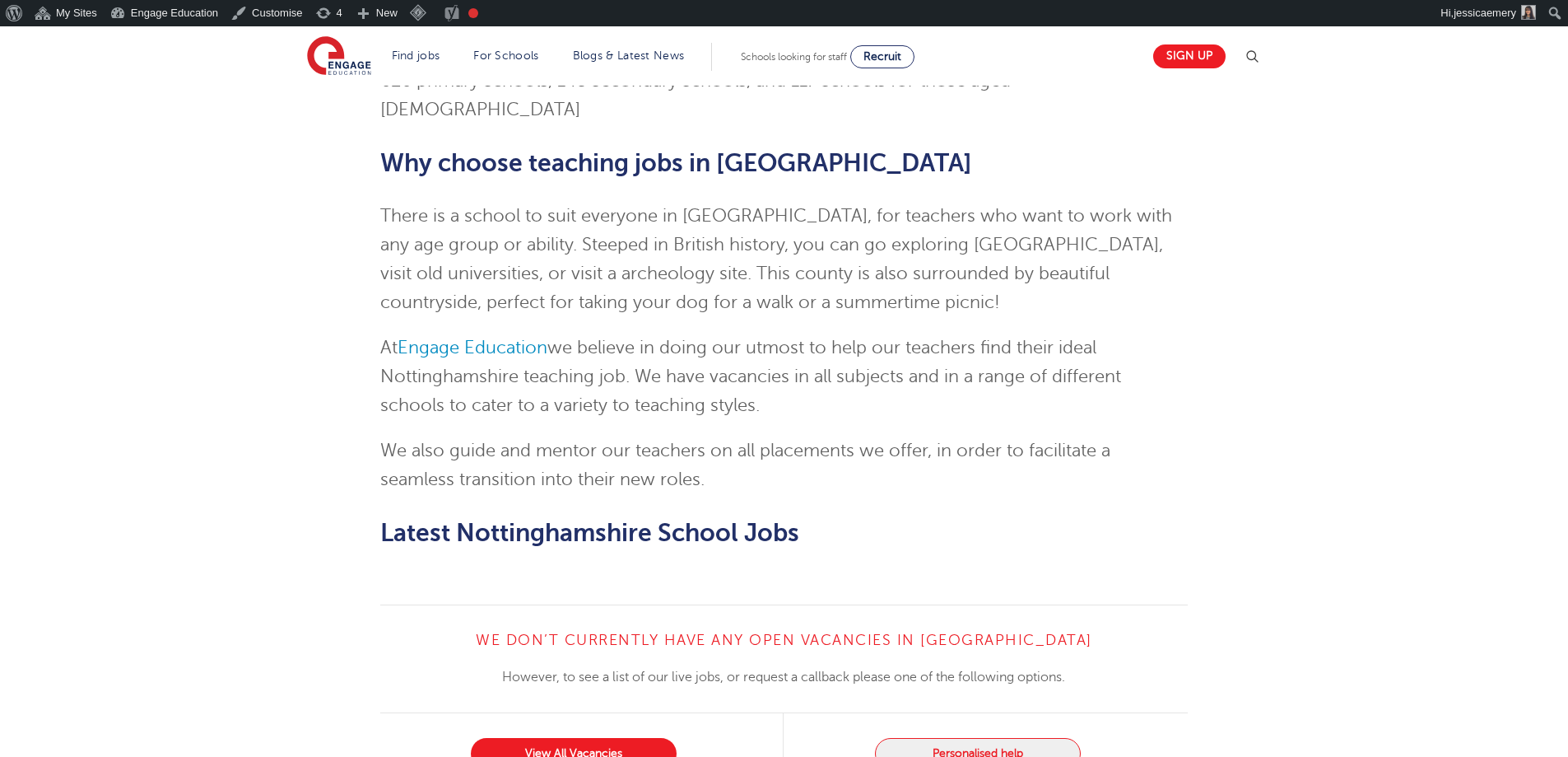
scroll to position [522, 0]
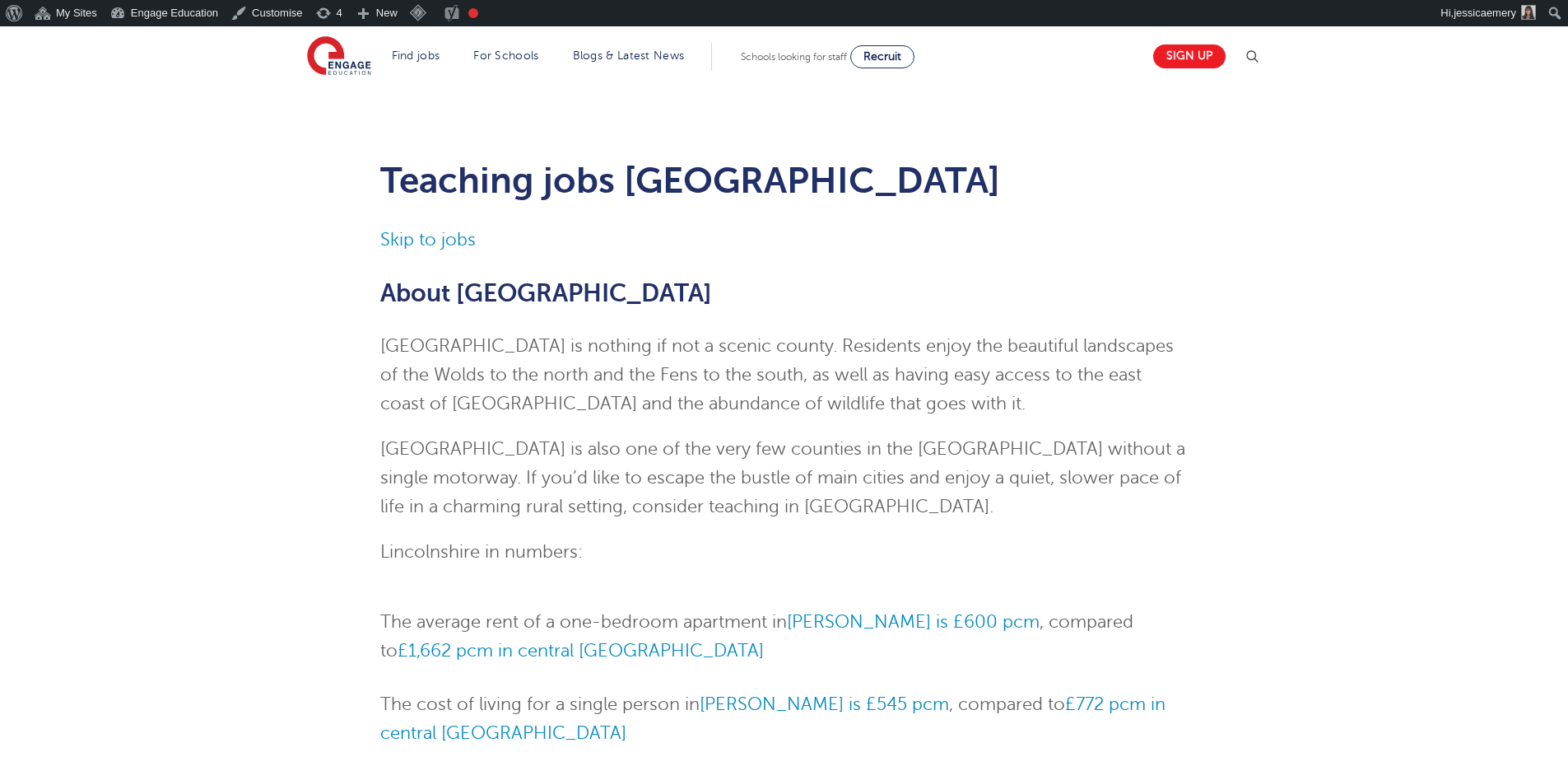
scroll to position [1483, 0]
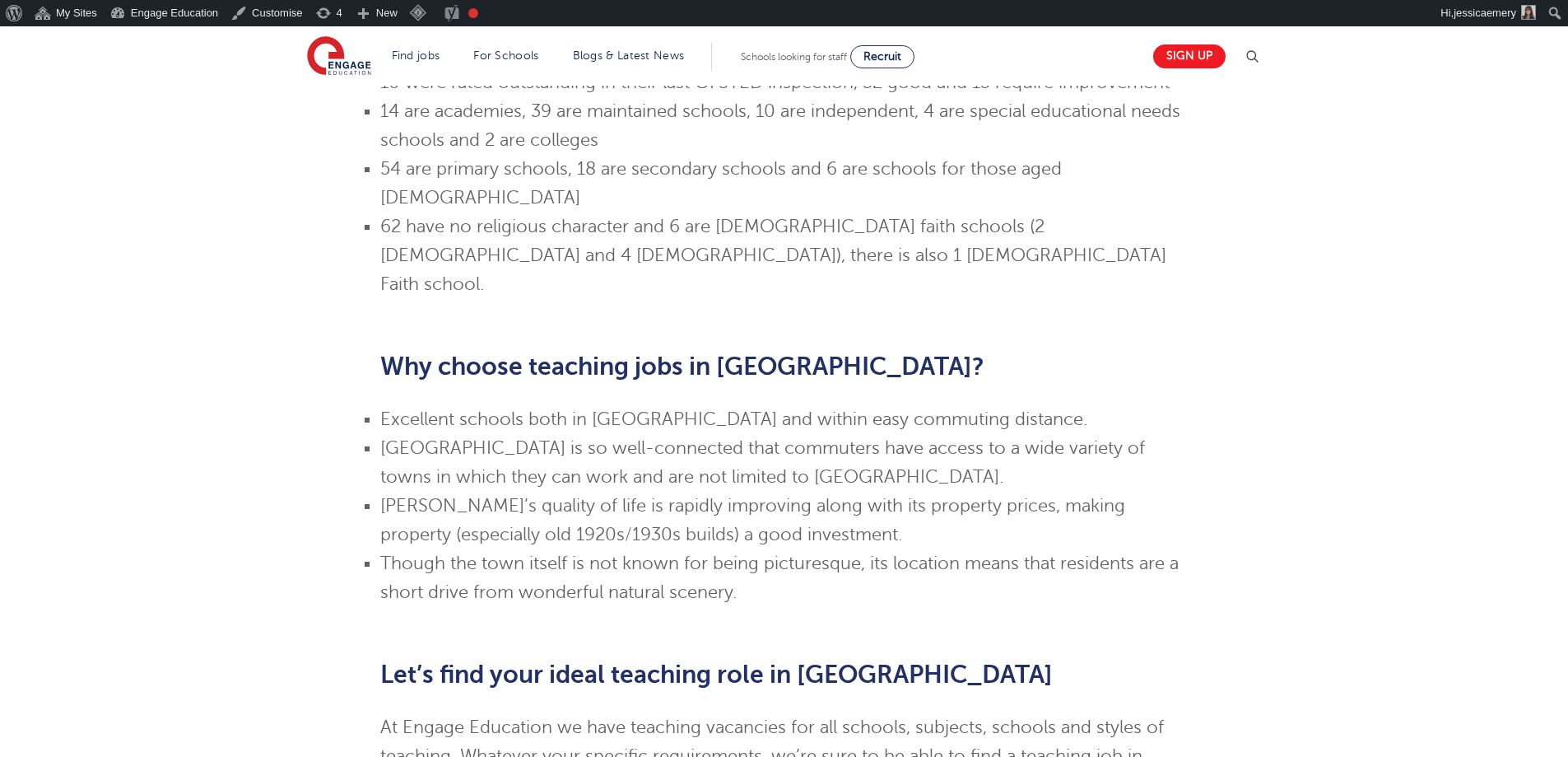
scroll to position [1235, 0]
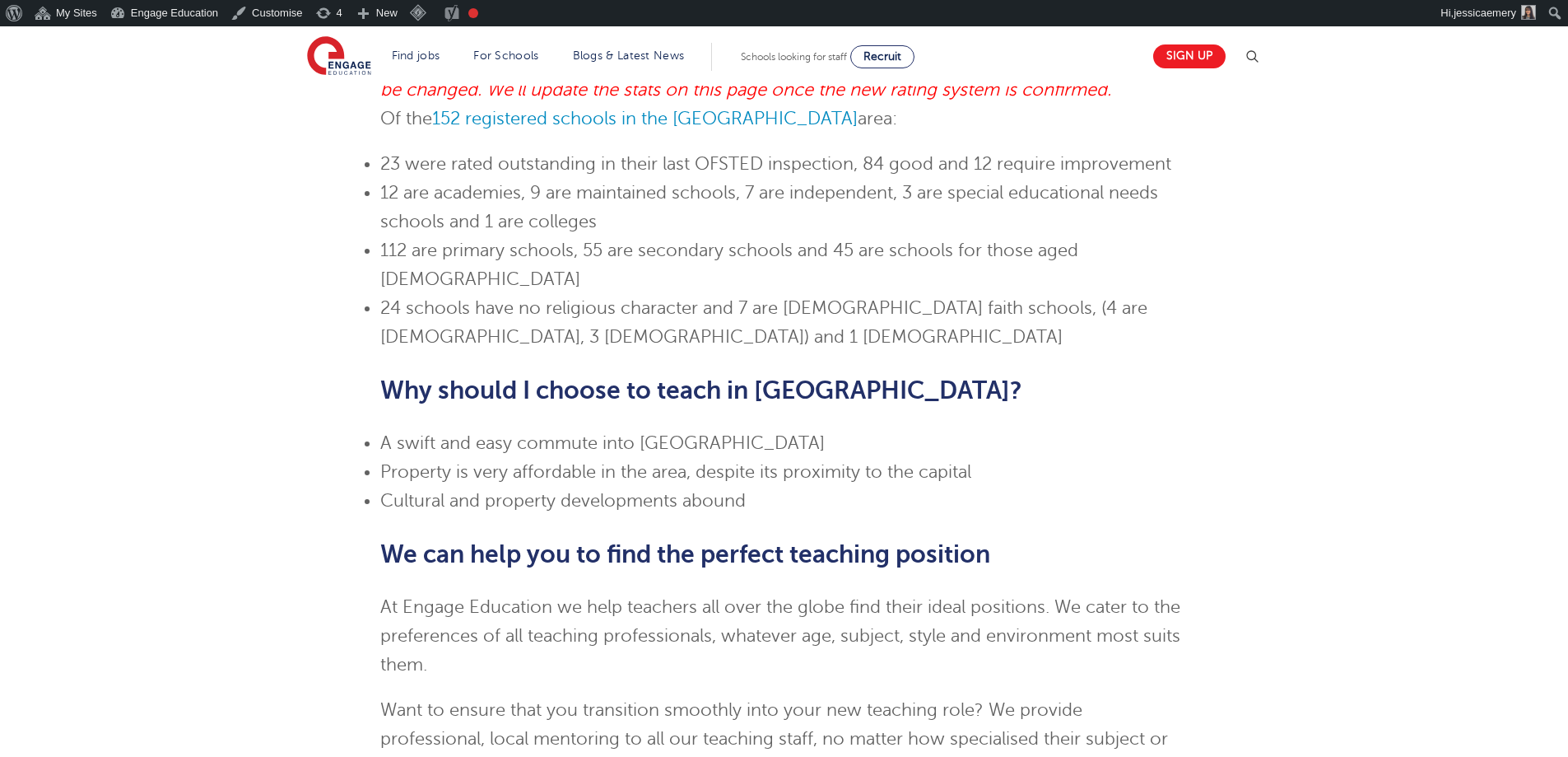
scroll to position [1071, 0]
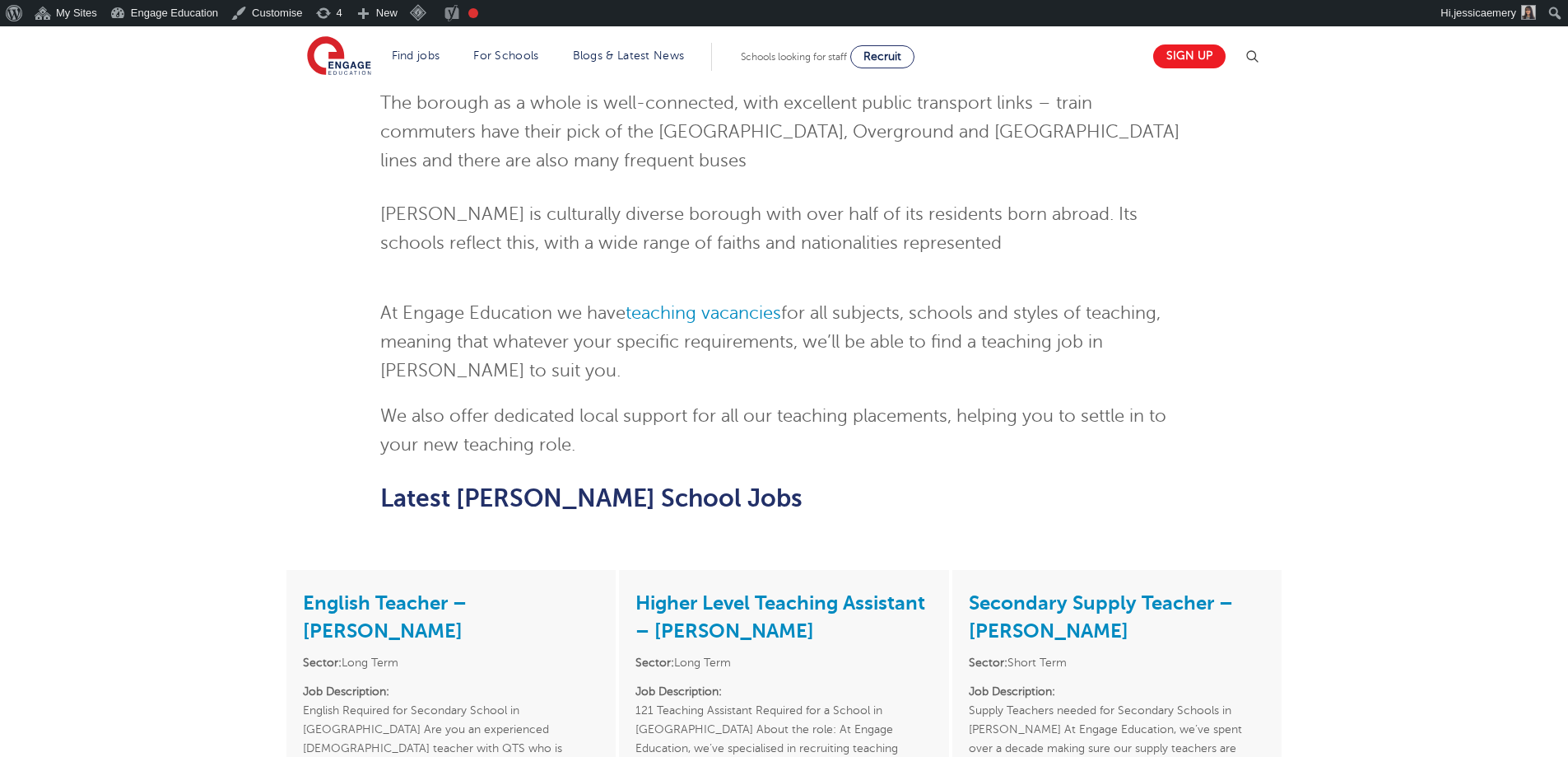
scroll to position [1400, 0]
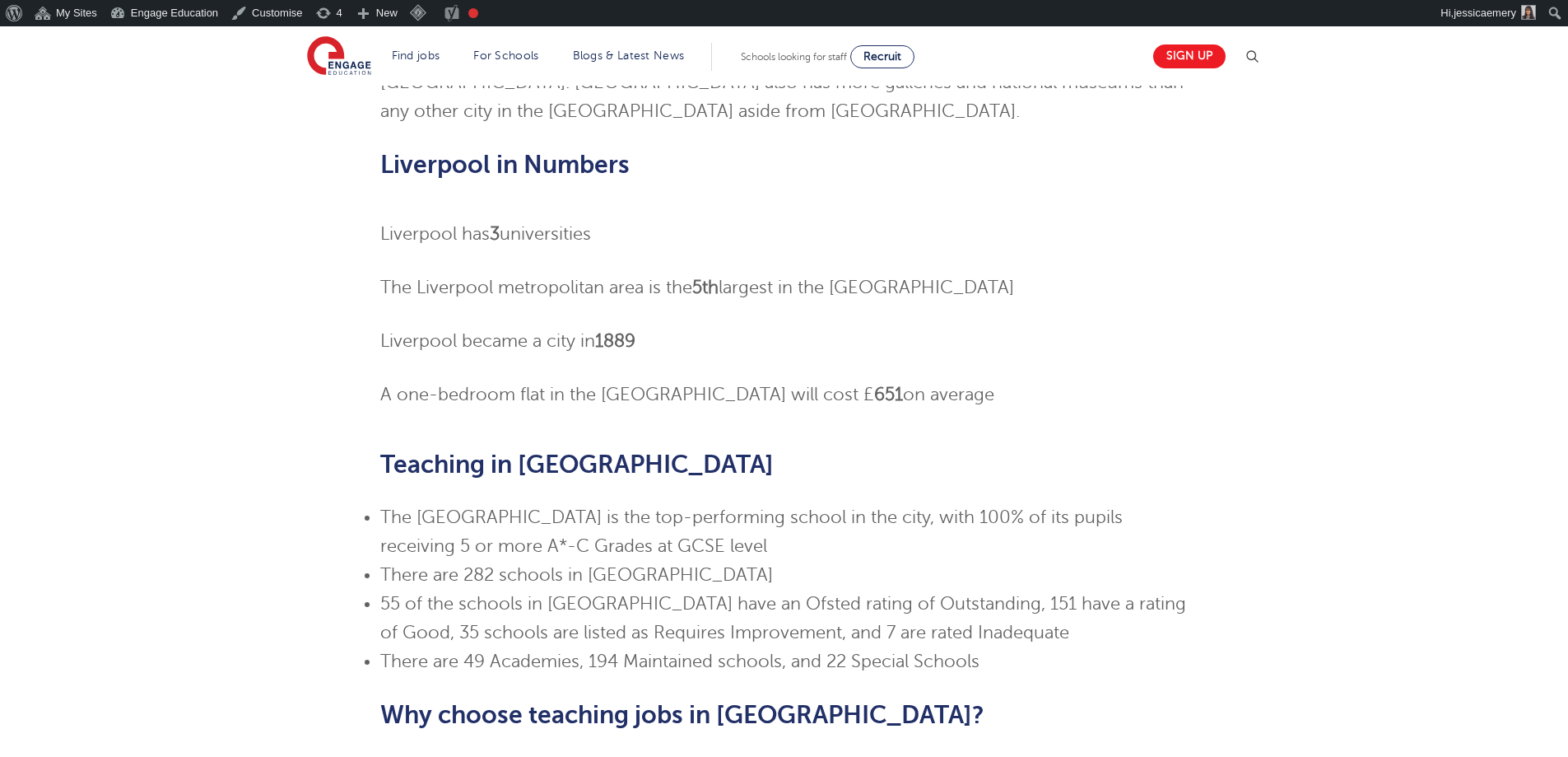
scroll to position [100, 0]
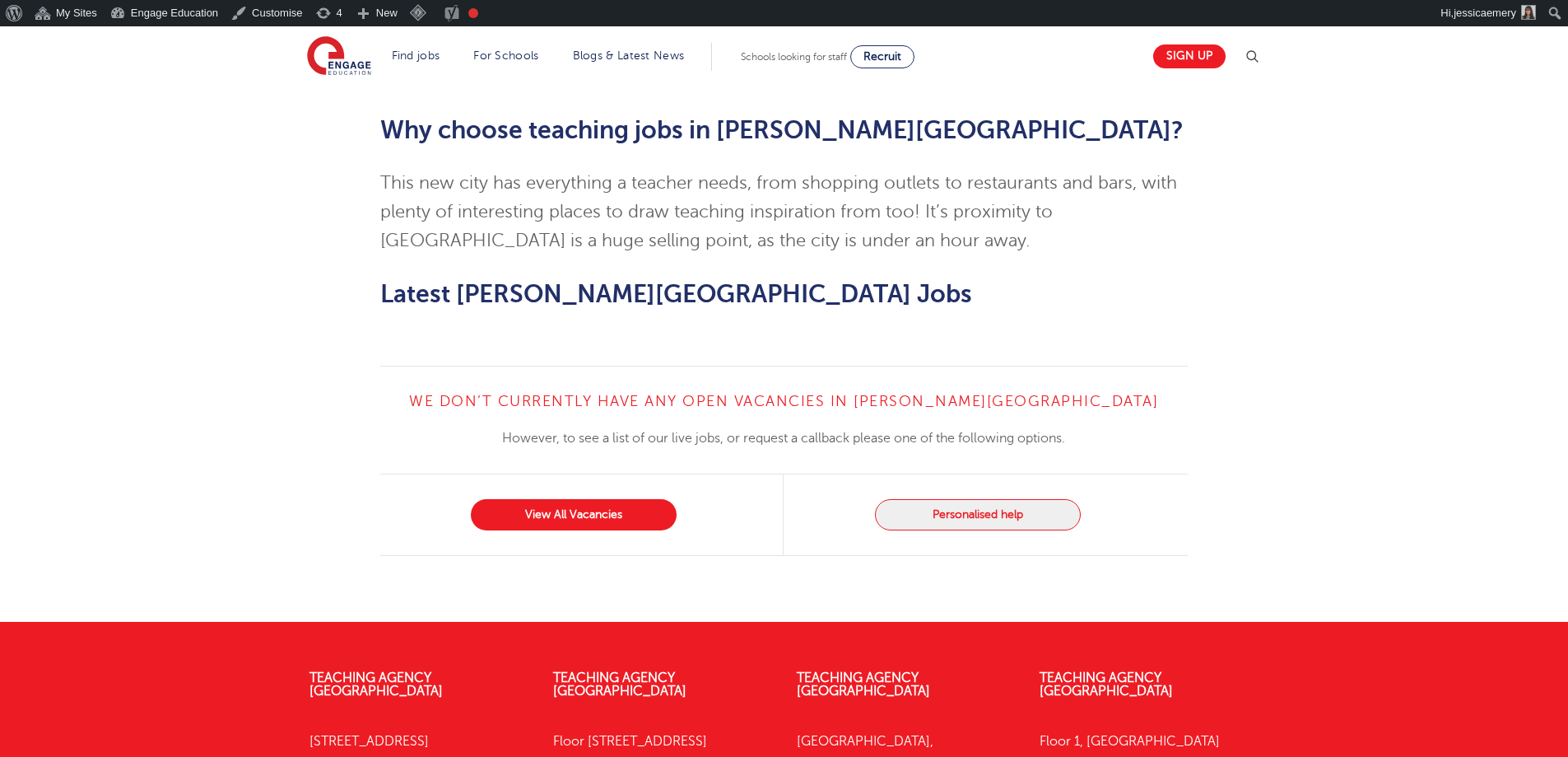
scroll to position [1067, 0]
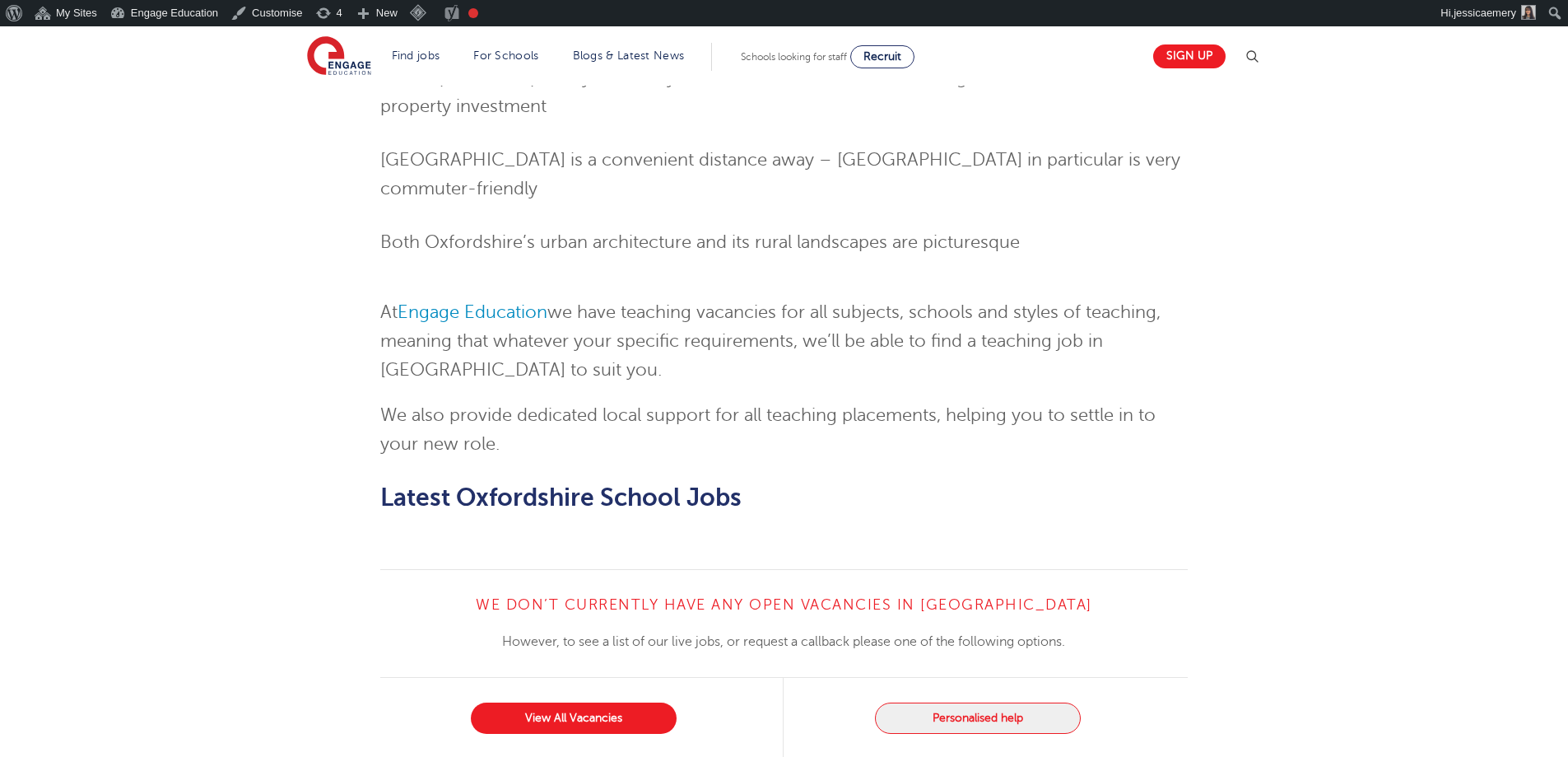
scroll to position [1601, 0]
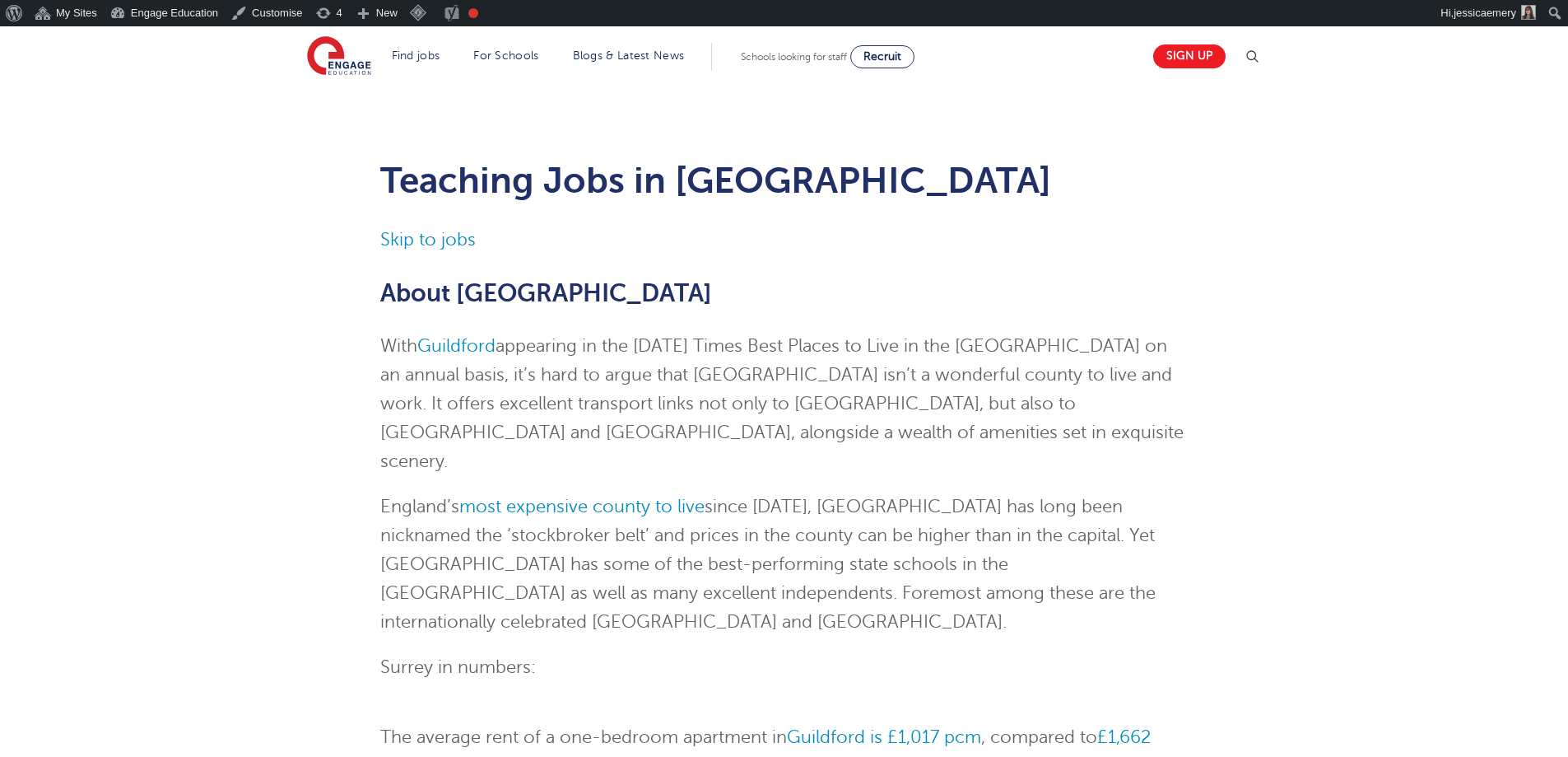
scroll to position [1483, 0]
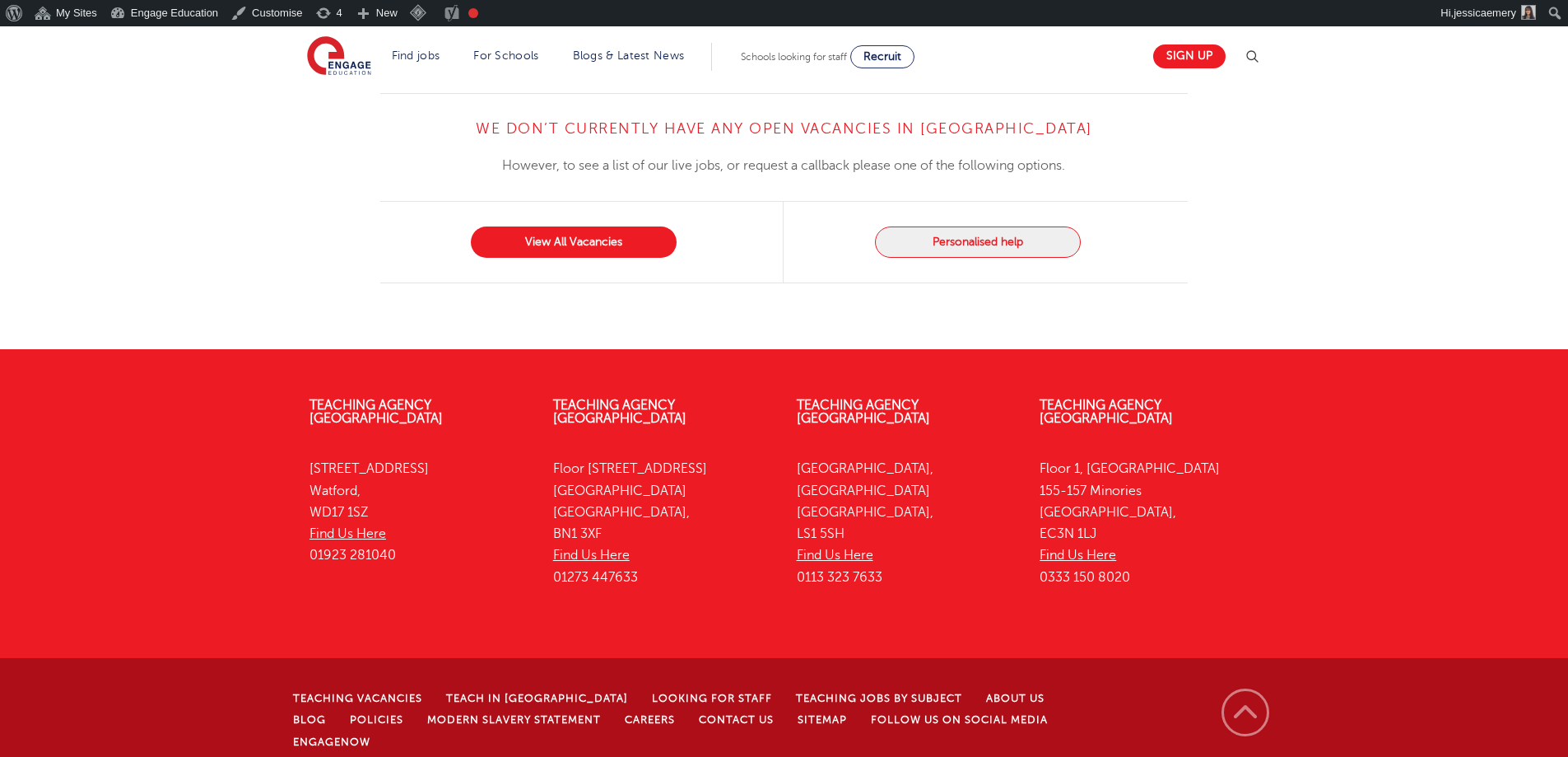
scroll to position [1234, 0]
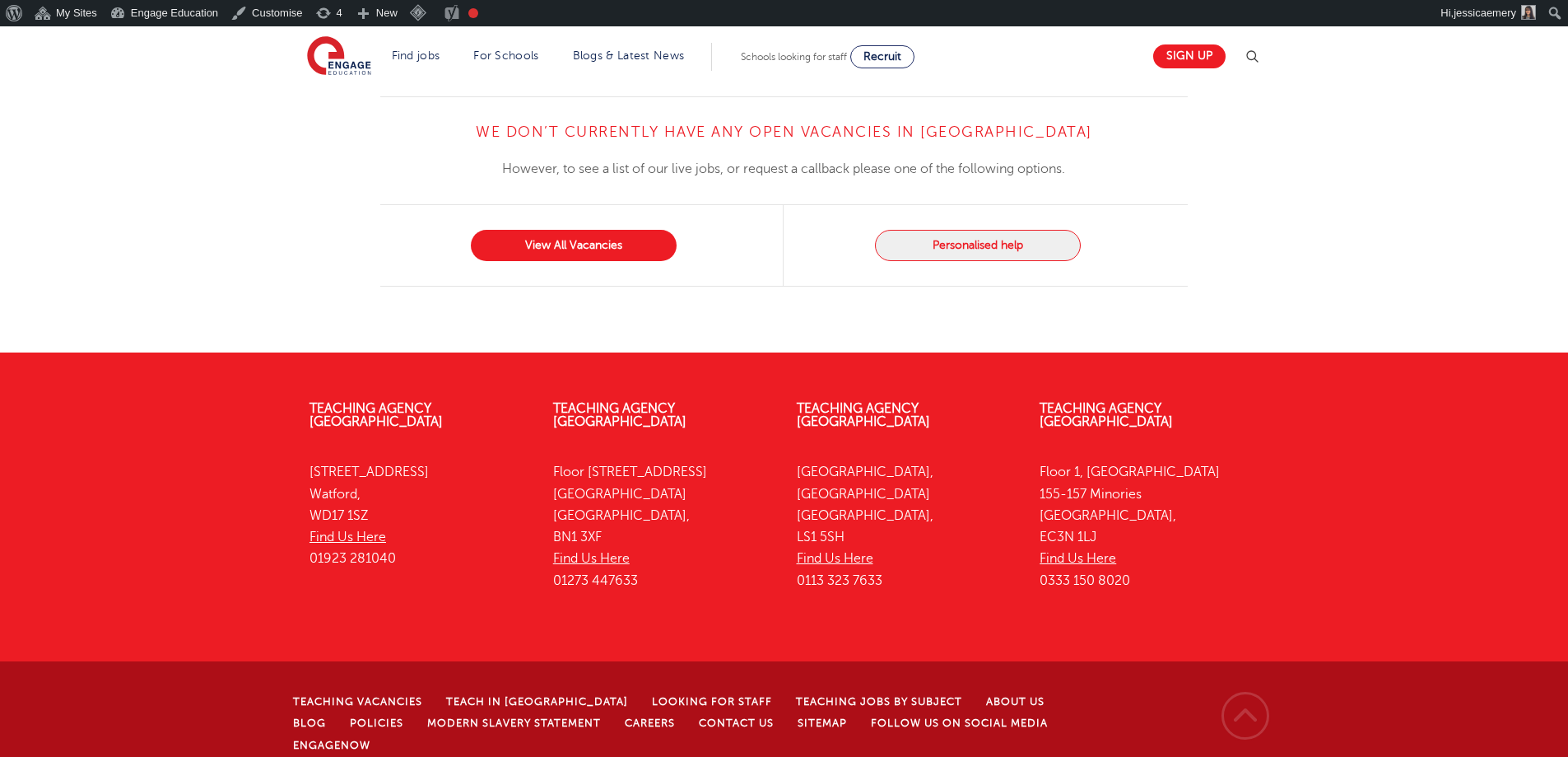
scroll to position [1206, 0]
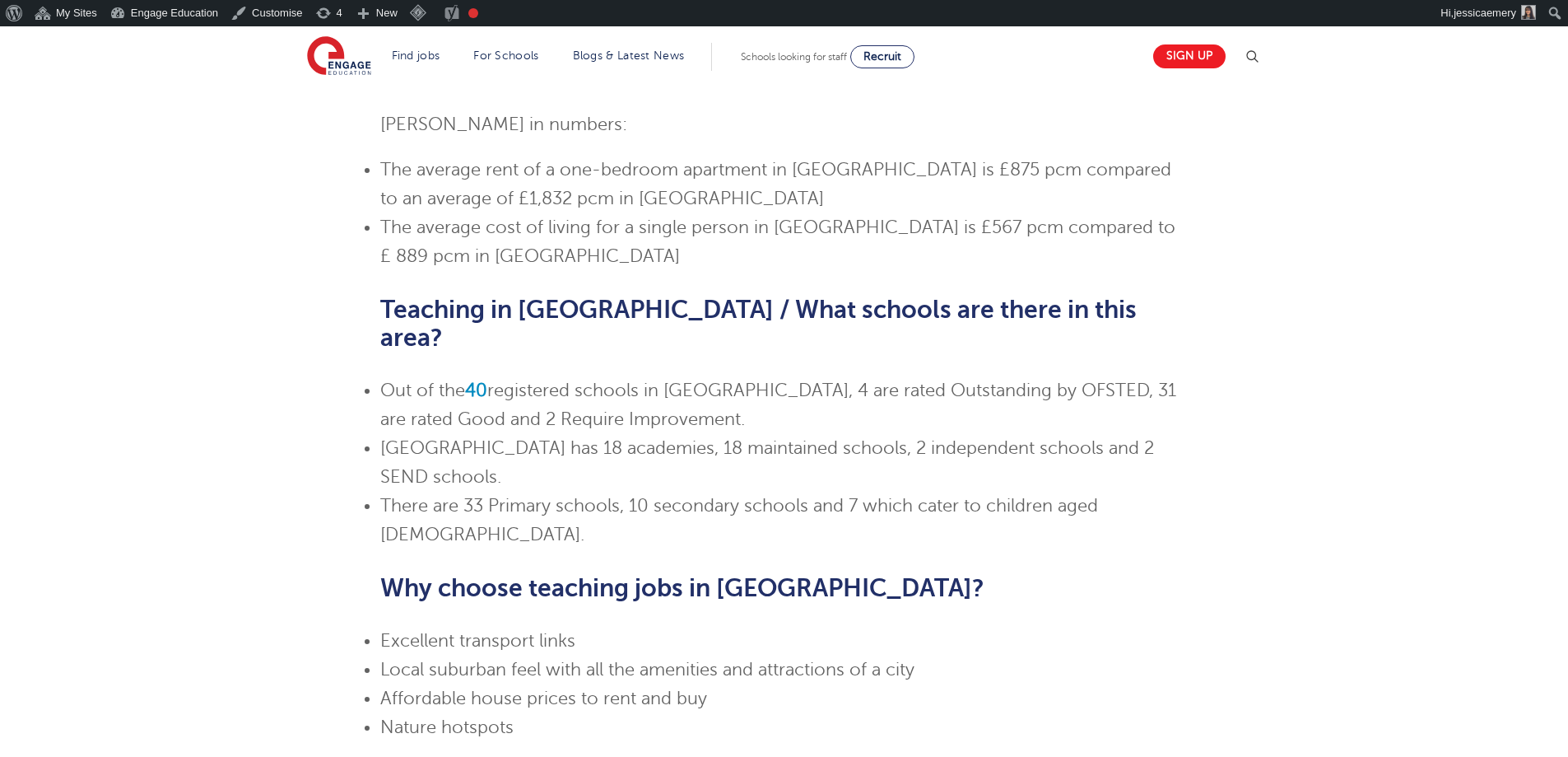
scroll to position [906, 0]
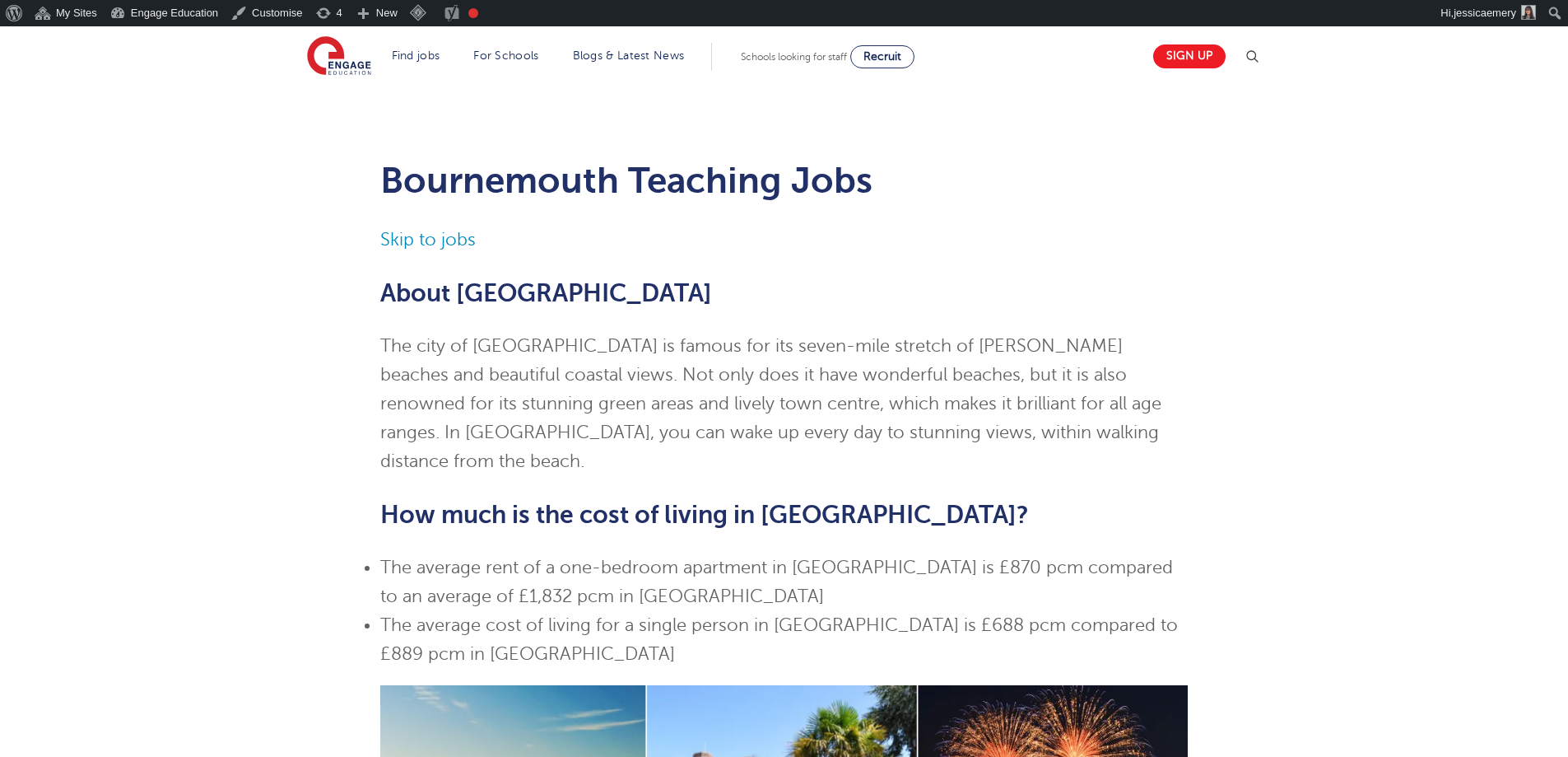
scroll to position [1483, 0]
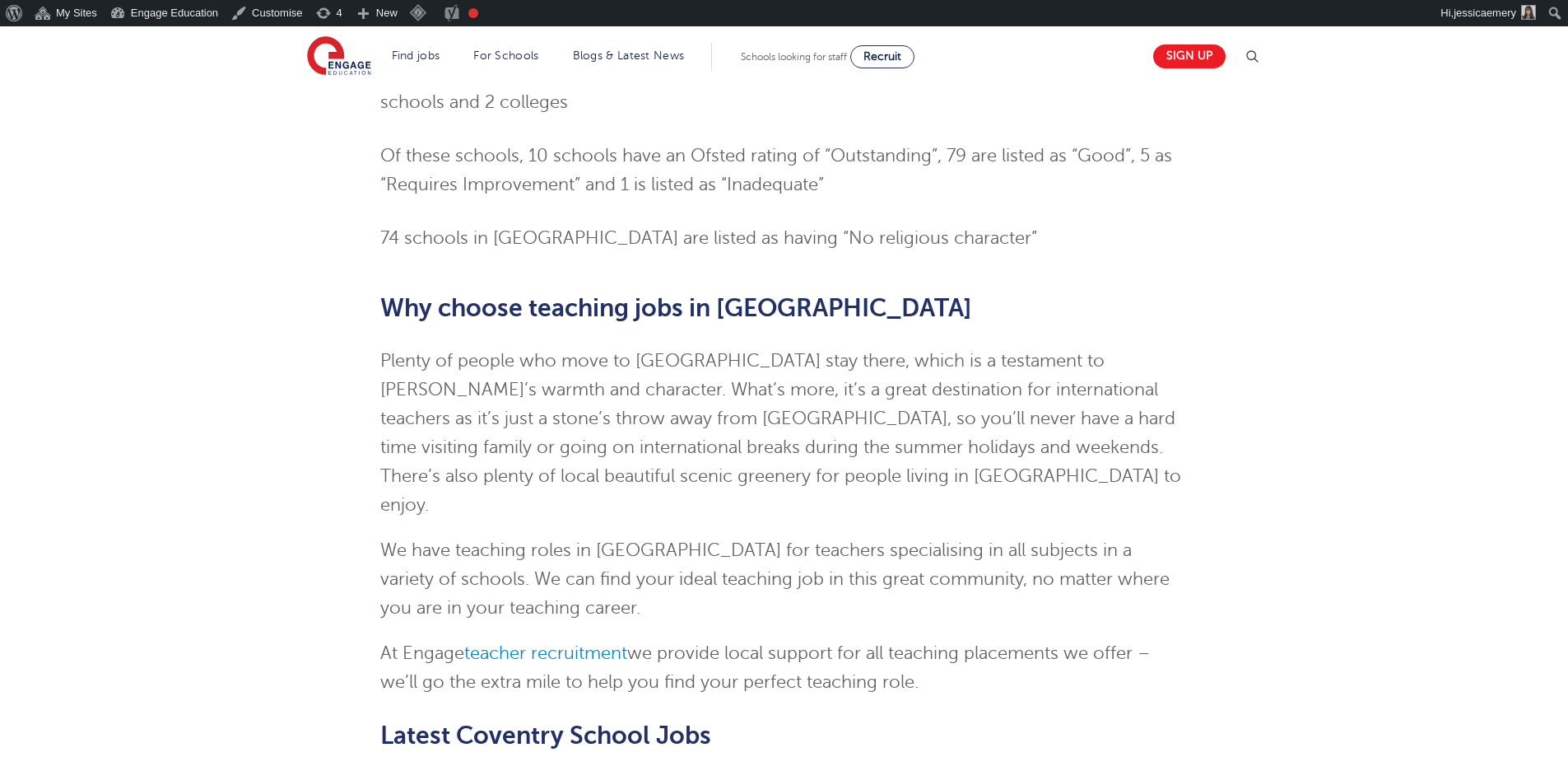
scroll to position [783, 0]
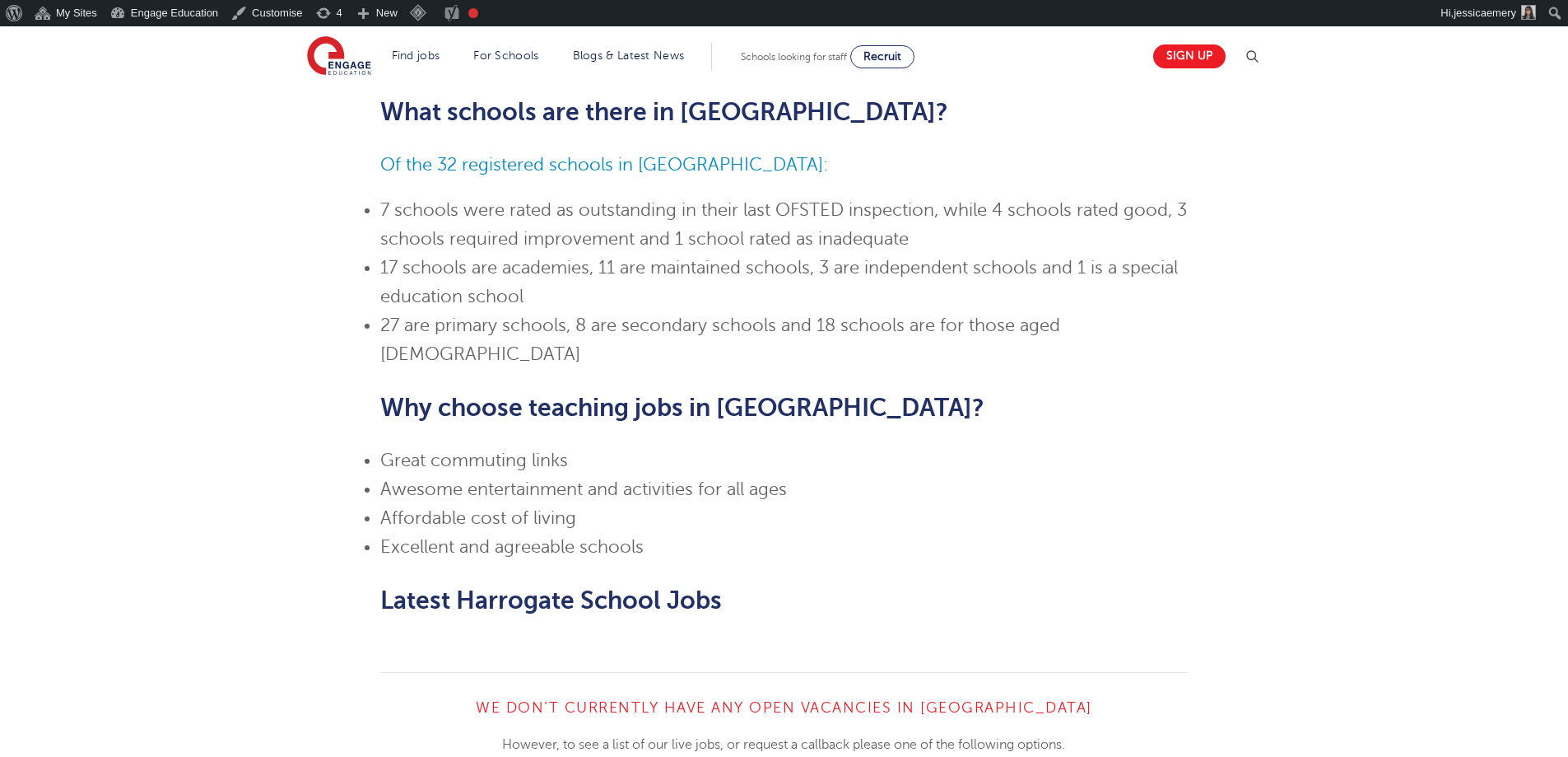
scroll to position [713, 0]
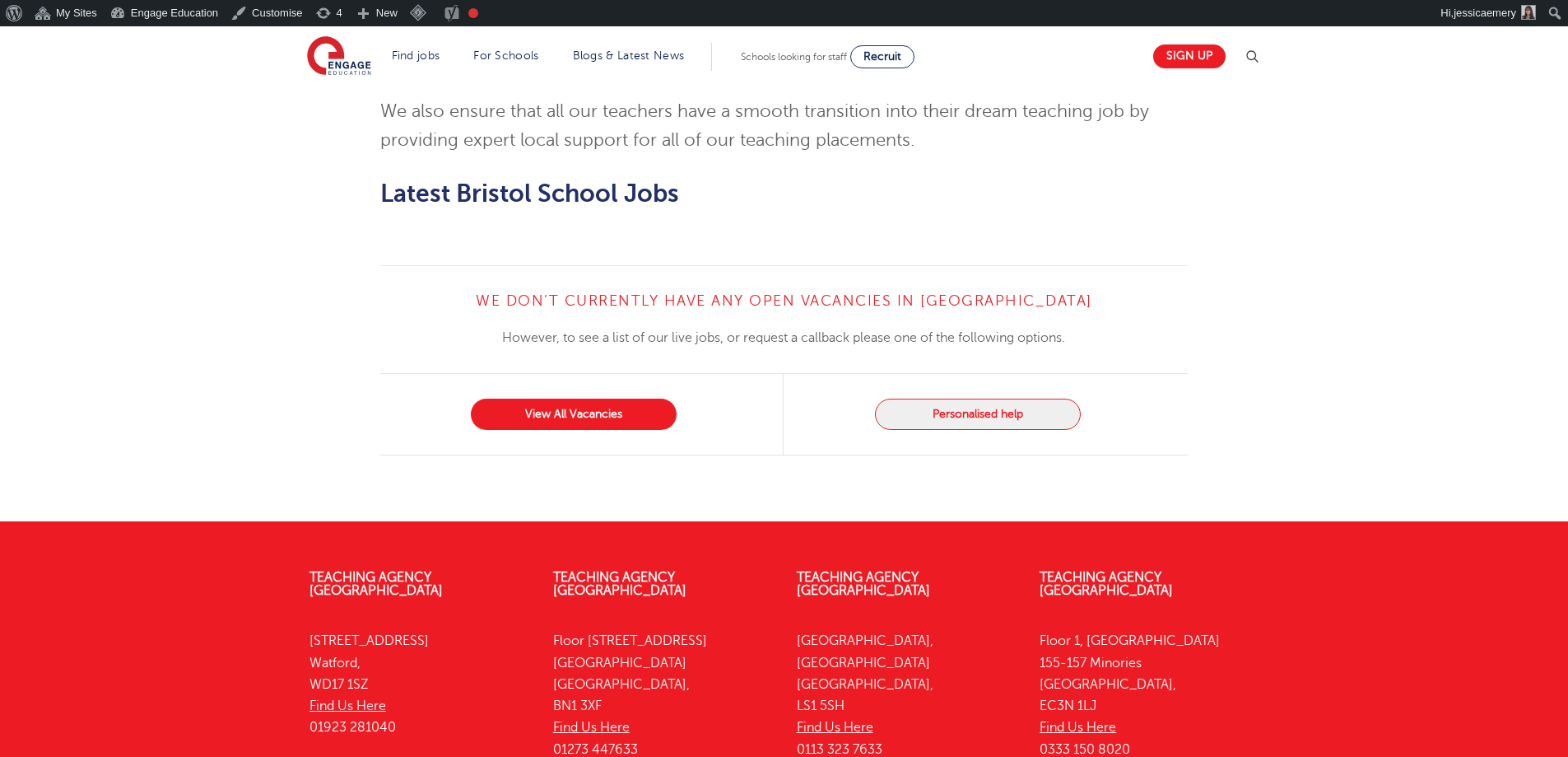
scroll to position [1358, 0]
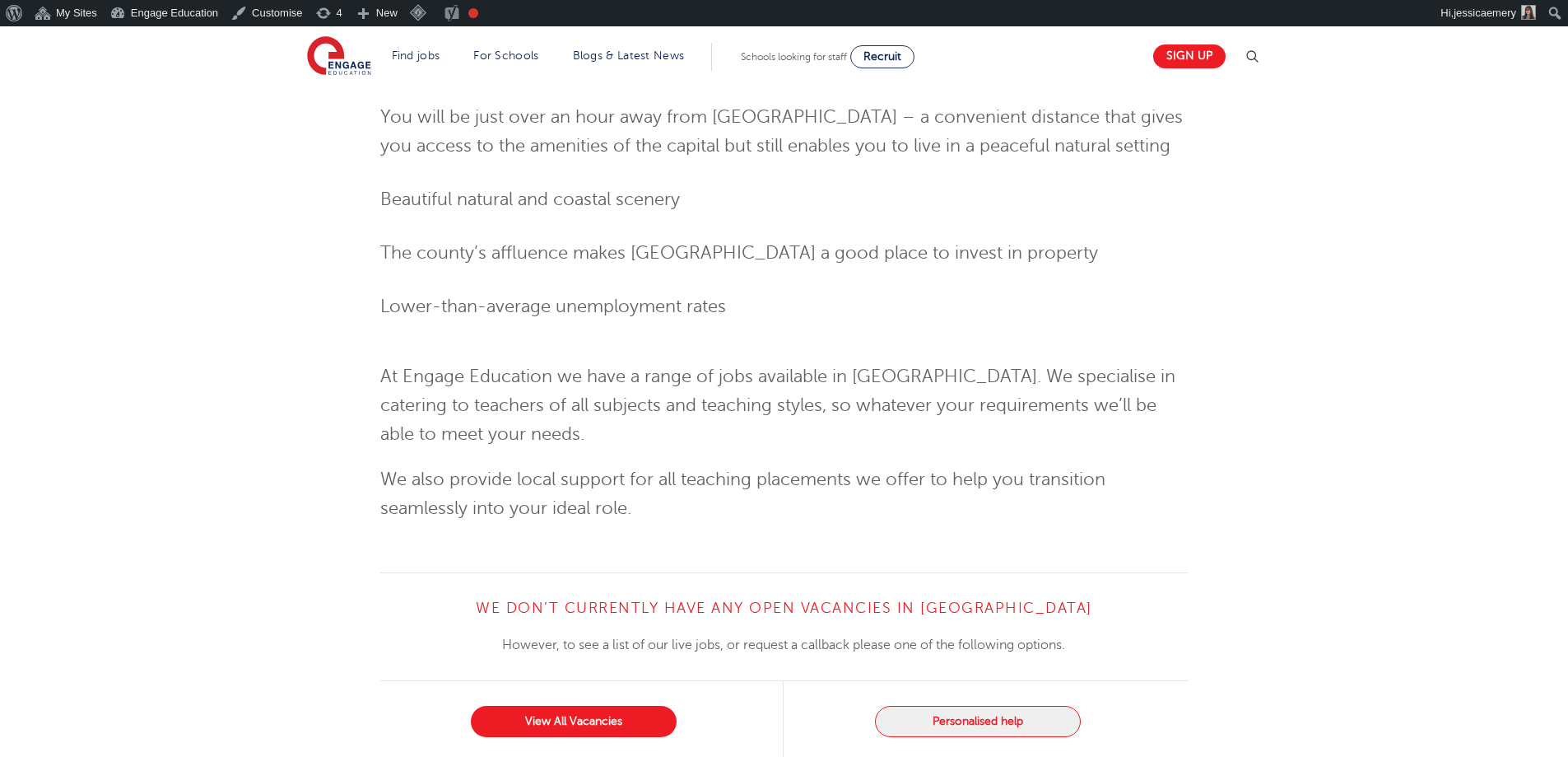
scroll to position [1977, 0]
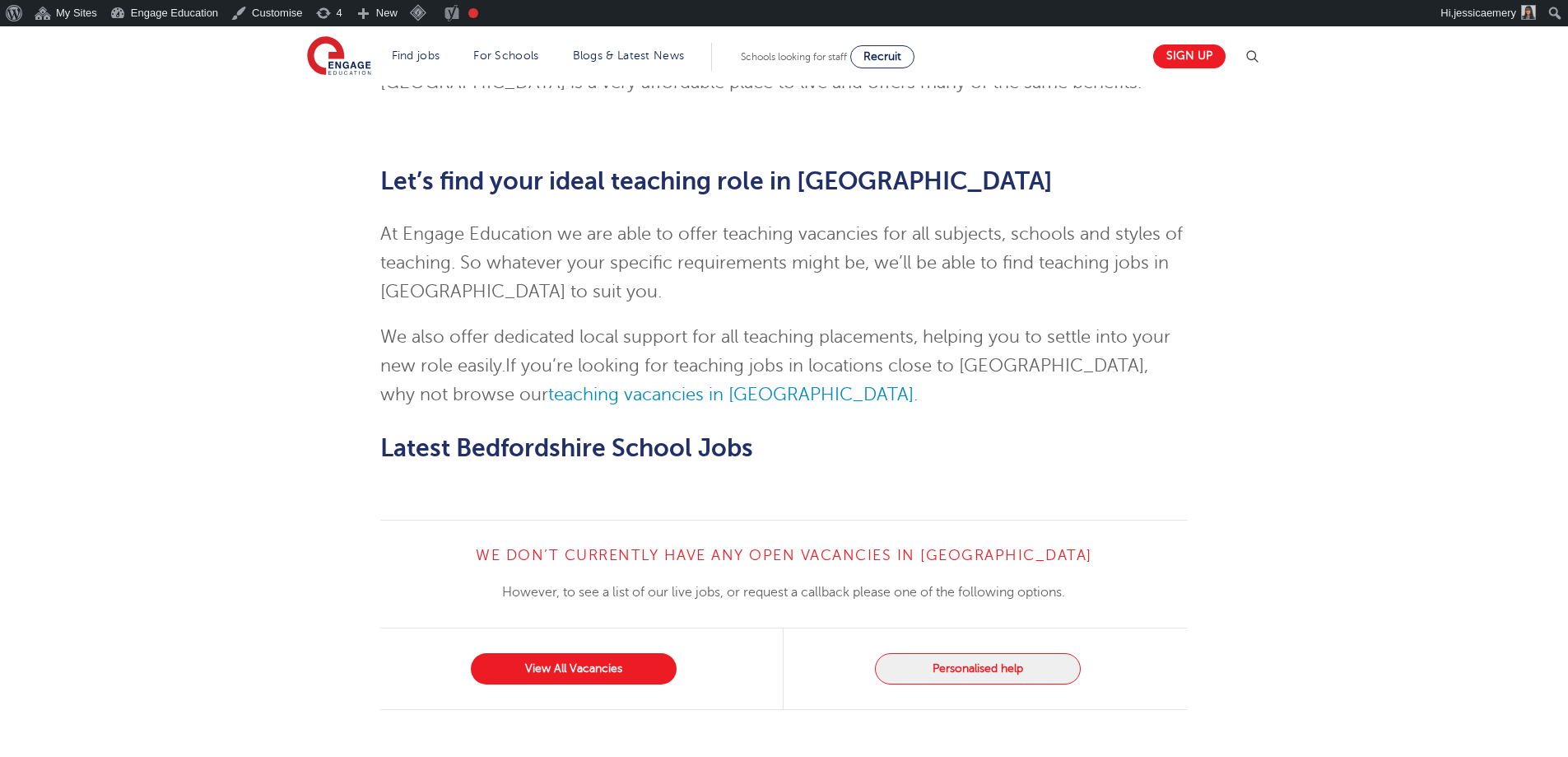
scroll to position [2095, 0]
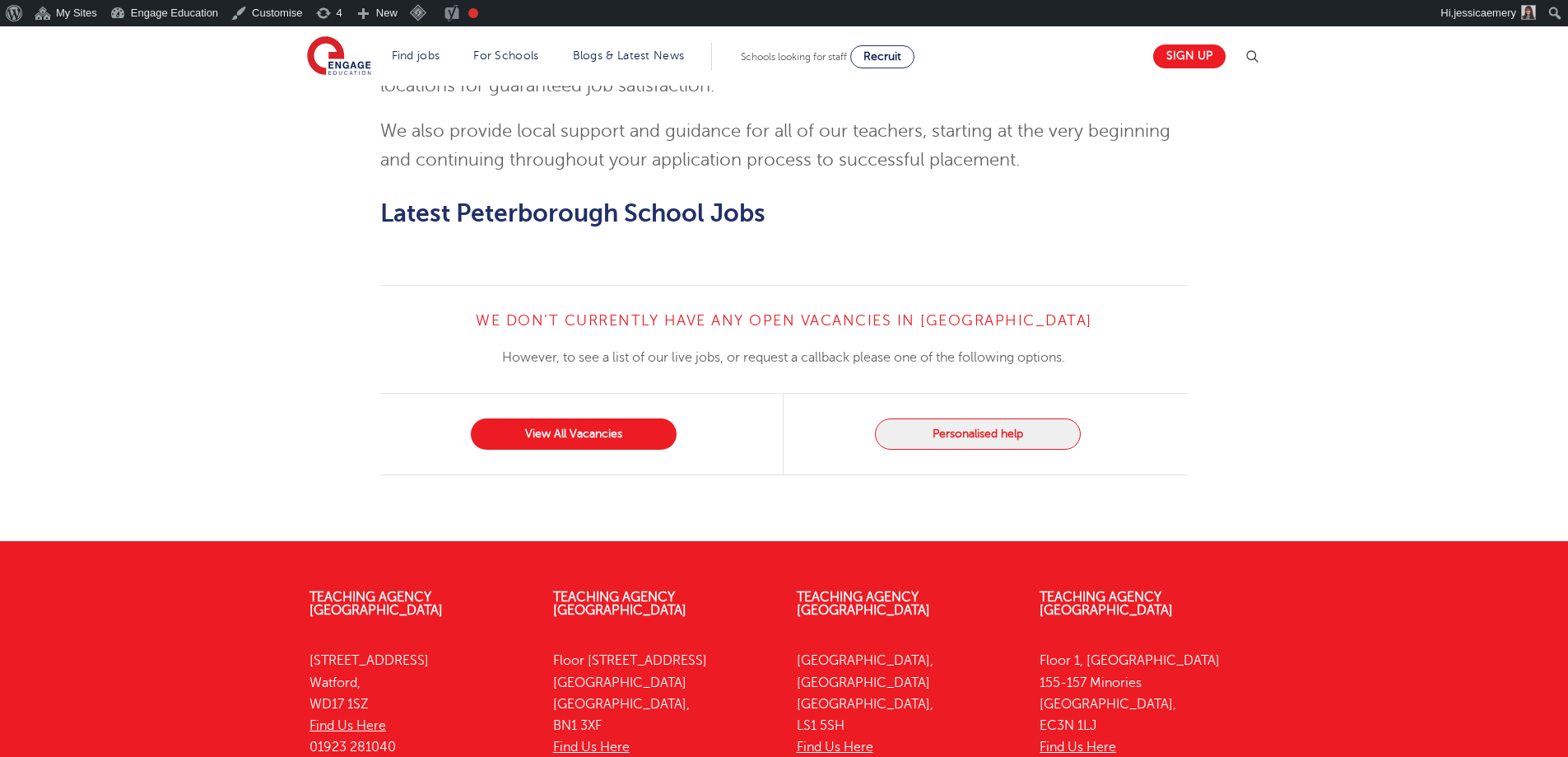
scroll to position [2387, 0]
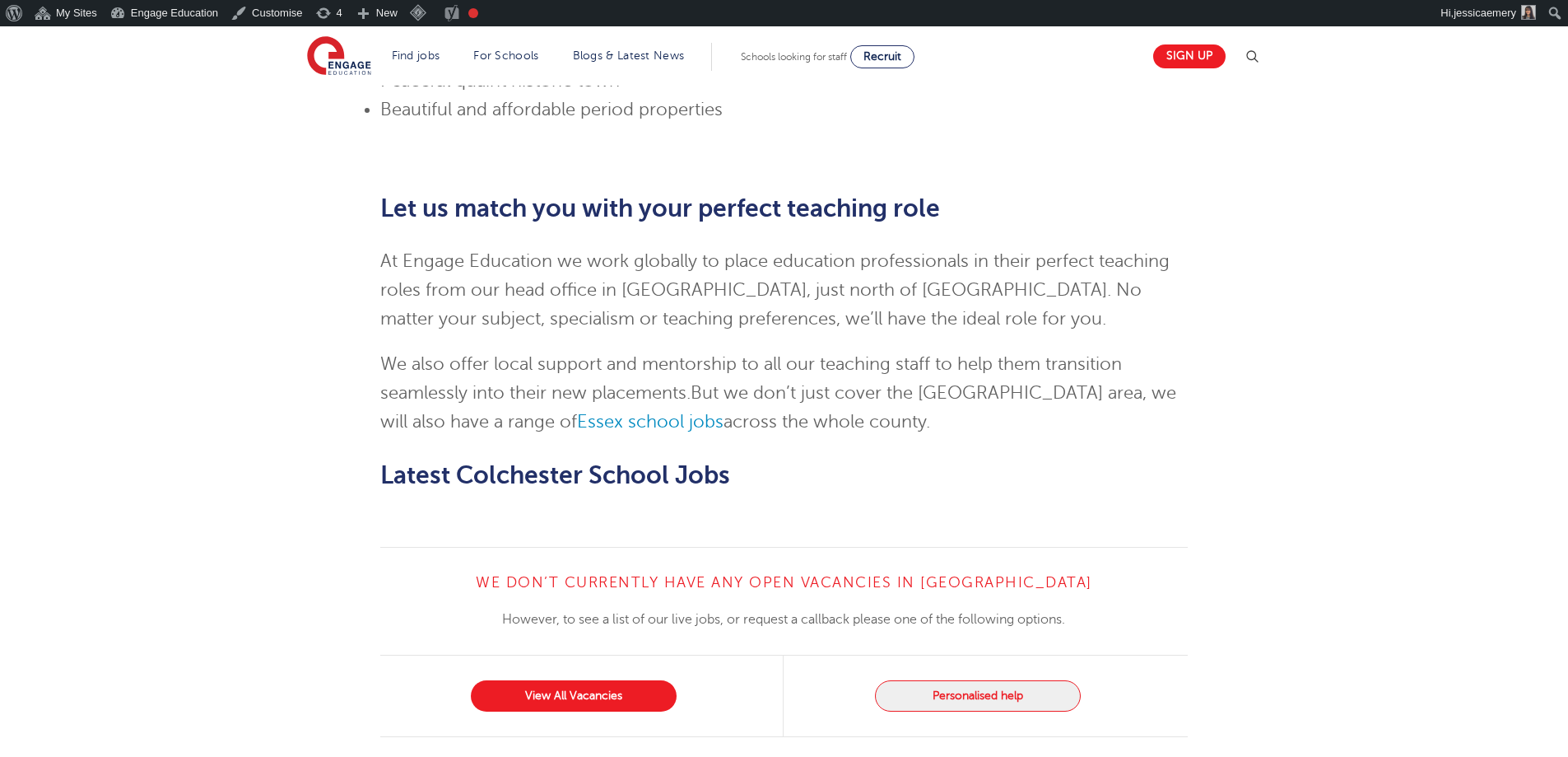
scroll to position [1894, 0]
